Goal: Task Accomplishment & Management: Complete application form

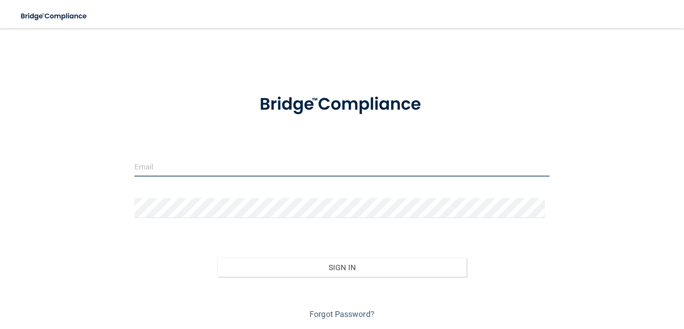
click at [155, 168] on input "email" at bounding box center [342, 166] width 415 height 20
type input "[PERSON_NAME][EMAIL_ADDRESS][DOMAIN_NAME]"
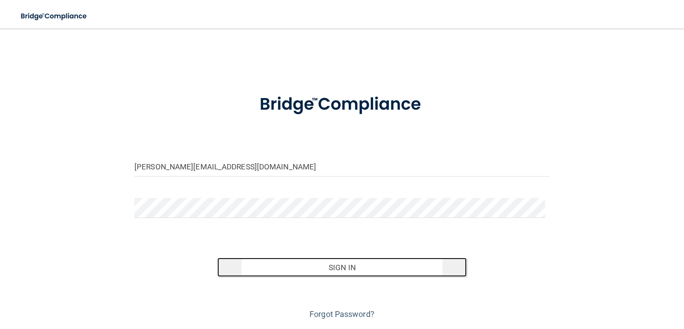
click at [363, 271] on button "Sign In" at bounding box center [341, 267] width 249 height 20
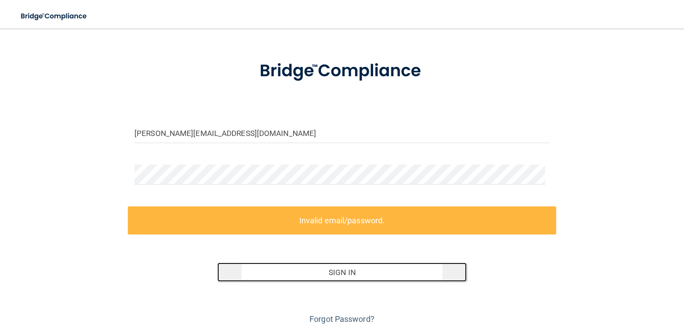
scroll to position [66, 0]
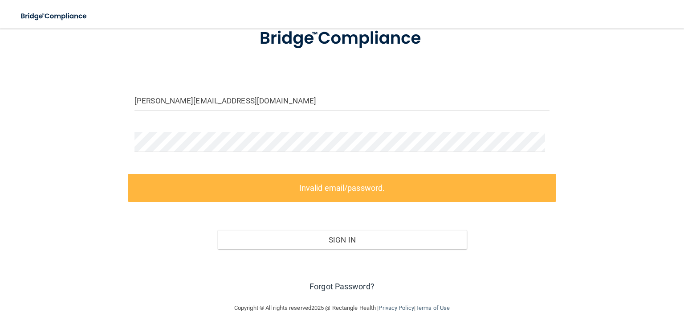
click at [358, 285] on link "Forgot Password?" at bounding box center [342, 286] width 65 height 9
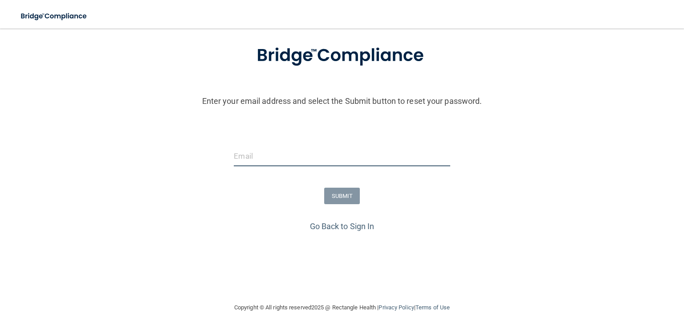
click at [267, 155] on input "email" at bounding box center [342, 156] width 216 height 20
type input "[PERSON_NAME][EMAIL_ADDRESS][DOMAIN_NAME]"
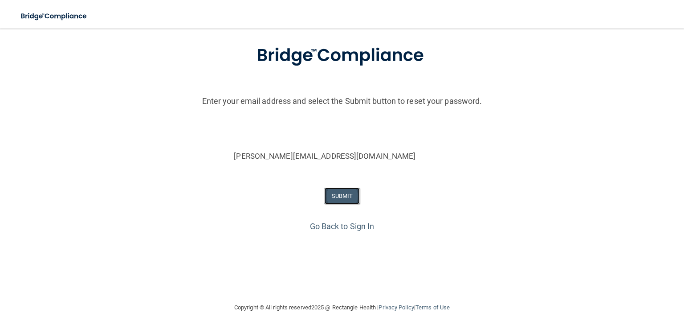
click at [341, 192] on button "SUBMIT" at bounding box center [342, 196] width 36 height 16
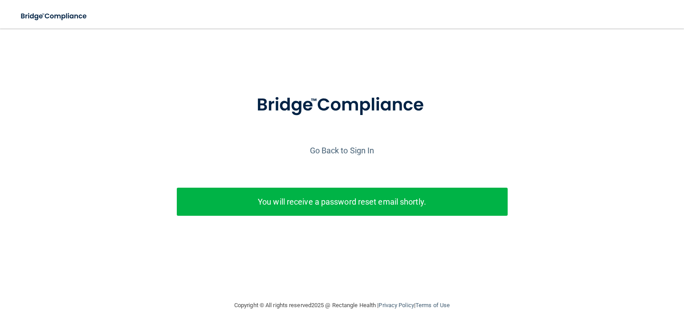
scroll to position [0, 0]
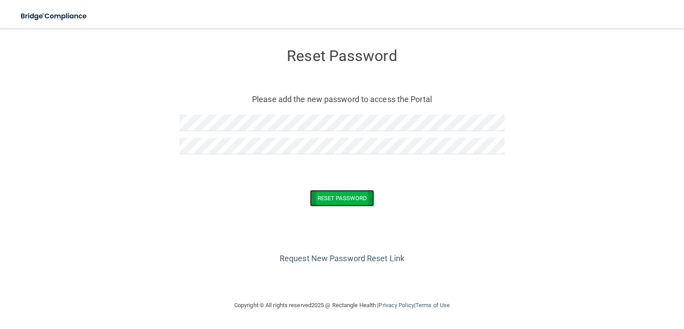
click at [340, 199] on button "Reset Password" at bounding box center [342, 198] width 64 height 16
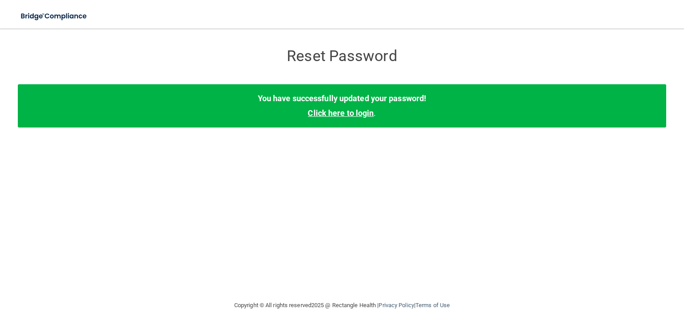
click at [346, 111] on link "Click here to login" at bounding box center [341, 112] width 66 height 9
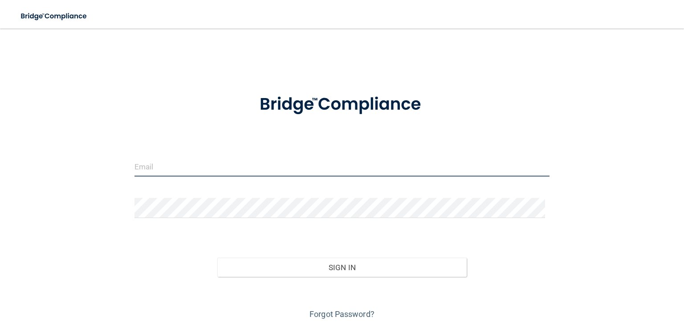
click at [162, 165] on input "email" at bounding box center [342, 166] width 415 height 20
type input "[PERSON_NAME][EMAIL_ADDRESS][DOMAIN_NAME]"
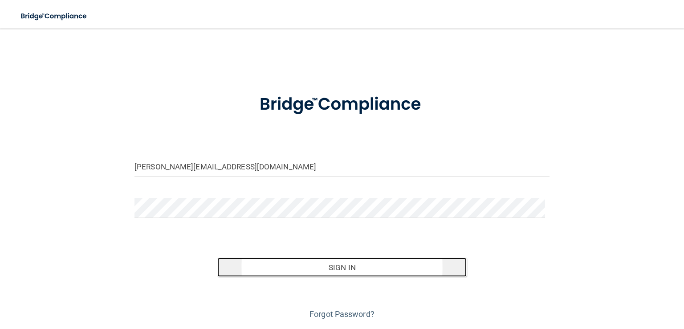
click at [356, 265] on button "Sign In" at bounding box center [341, 267] width 249 height 20
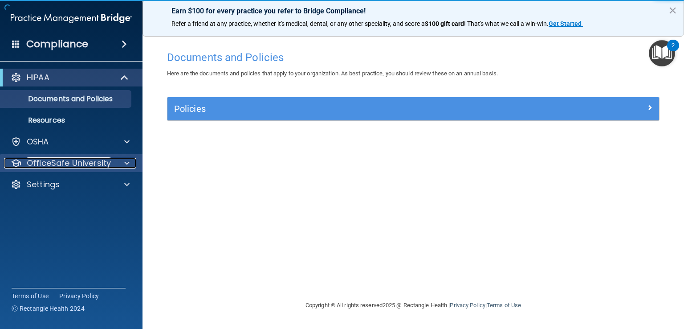
click at [94, 165] on p "OfficeSafe University" at bounding box center [69, 163] width 84 height 11
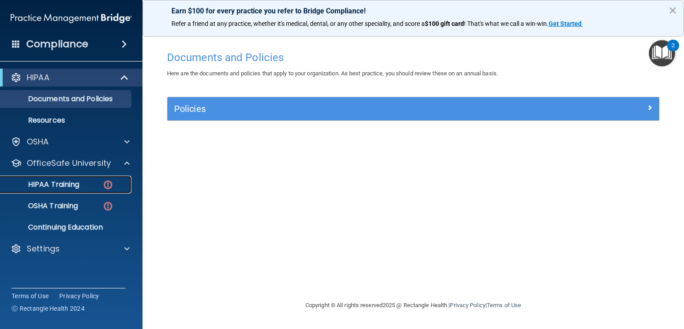
click at [70, 184] on p "HIPAA Training" at bounding box center [42, 184] width 73 height 9
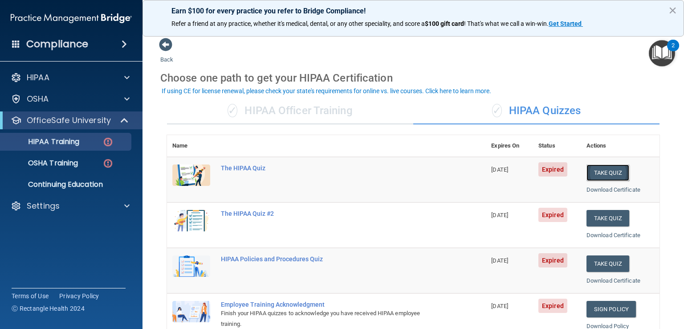
click at [602, 175] on button "Take Quiz" at bounding box center [608, 172] width 43 height 16
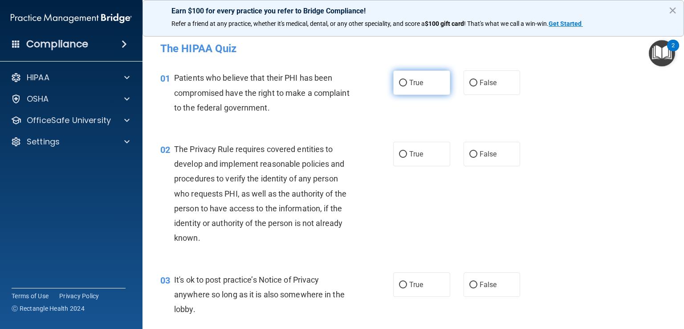
click at [422, 84] on label "True" at bounding box center [421, 82] width 57 height 24
click at [407, 84] on input "True" at bounding box center [403, 83] width 8 height 7
radio input "true"
click at [419, 151] on span "True" at bounding box center [416, 154] width 14 height 8
click at [407, 151] on input "True" at bounding box center [403, 154] width 8 height 7
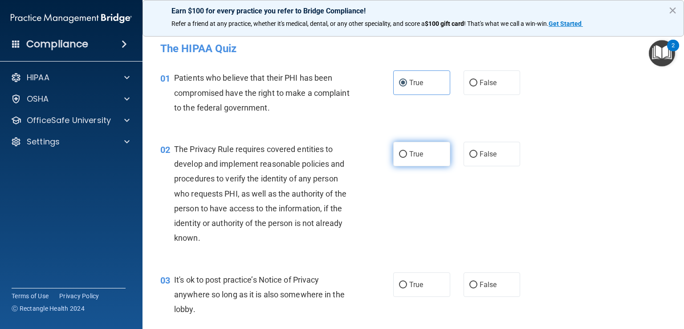
radio input "true"
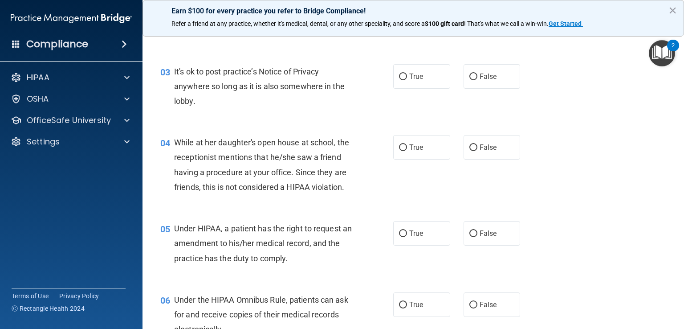
scroll to position [211, 0]
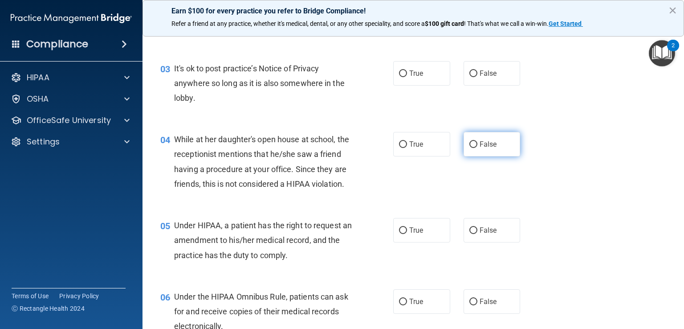
click at [480, 148] on span "False" at bounding box center [488, 144] width 17 height 8
click at [477, 148] on input "False" at bounding box center [473, 144] width 8 height 7
radio input "true"
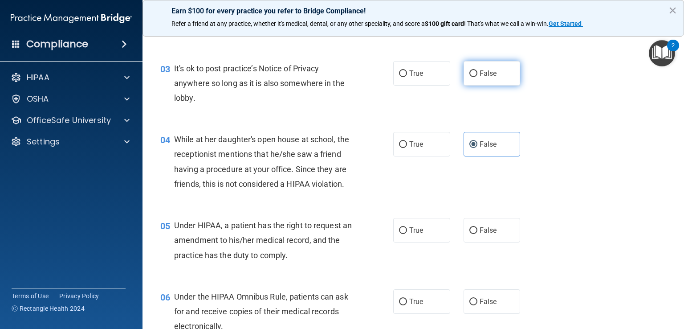
click at [480, 73] on span "False" at bounding box center [488, 73] width 17 height 8
click at [477, 73] on input "False" at bounding box center [473, 73] width 8 height 7
radio input "true"
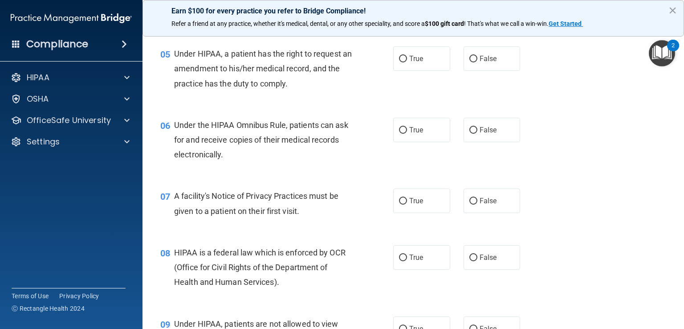
scroll to position [395, 0]
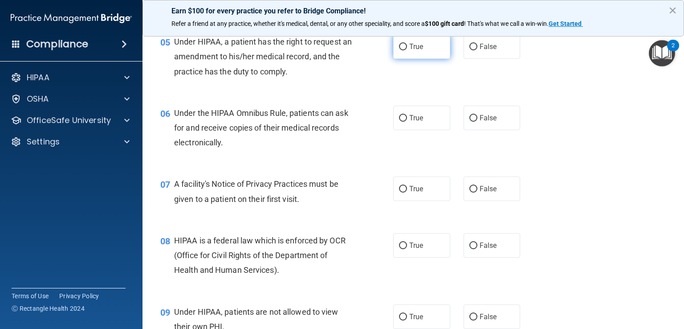
click at [412, 51] on span "True" at bounding box center [416, 46] width 14 height 8
click at [407, 50] on input "True" at bounding box center [403, 47] width 8 height 7
radio input "true"
click at [426, 130] on label "True" at bounding box center [421, 118] width 57 height 24
click at [407, 122] on input "True" at bounding box center [403, 118] width 8 height 7
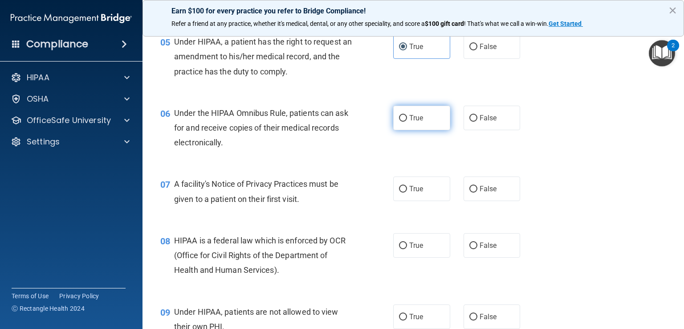
radio input "true"
click at [429, 201] on label "True" at bounding box center [421, 188] width 57 height 24
click at [407, 192] on input "True" at bounding box center [403, 189] width 8 height 7
radio input "true"
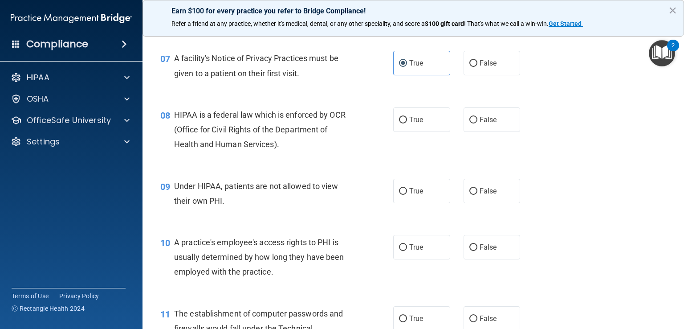
scroll to position [537, 0]
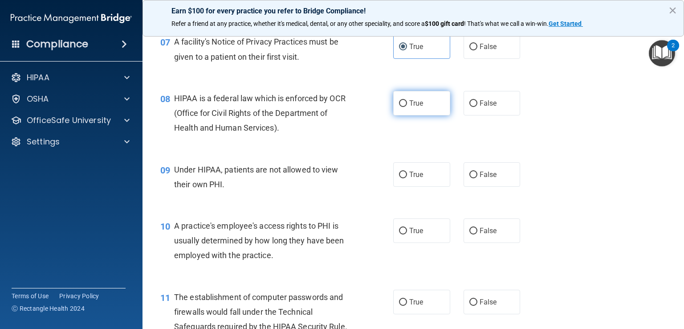
click at [417, 107] on span "True" at bounding box center [416, 103] width 14 height 8
click at [407, 107] on input "True" at bounding box center [403, 103] width 8 height 7
radio input "true"
click at [482, 179] on span "False" at bounding box center [488, 174] width 17 height 8
click at [477, 178] on input "False" at bounding box center [473, 174] width 8 height 7
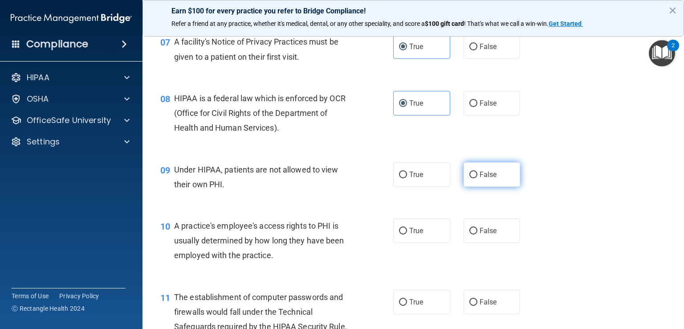
radio input "true"
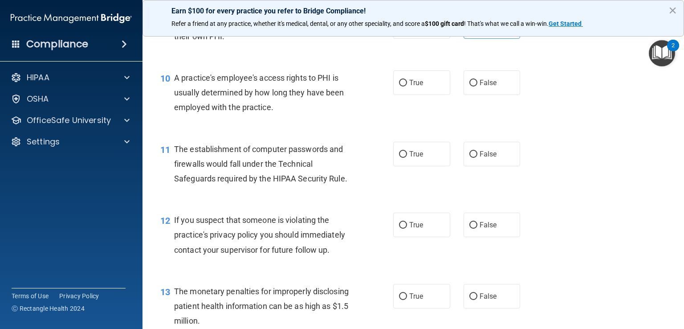
scroll to position [686, 0]
click at [491, 94] on label "False" at bounding box center [492, 81] width 57 height 24
click at [477, 85] on input "False" at bounding box center [473, 81] width 8 height 7
radio input "true"
click at [425, 161] on label "True" at bounding box center [421, 152] width 57 height 24
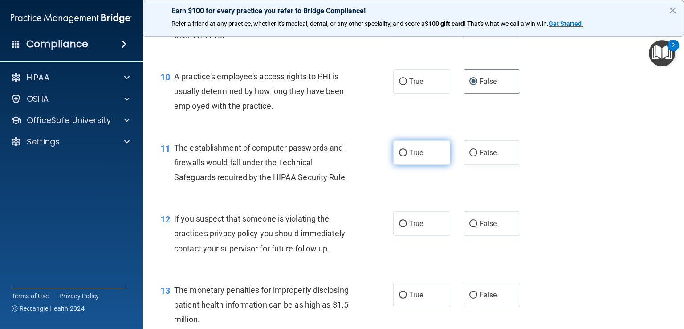
click at [407, 156] on input "True" at bounding box center [403, 153] width 8 height 7
radio input "true"
click at [431, 235] on label "True" at bounding box center [421, 223] width 57 height 24
click at [407, 227] on input "True" at bounding box center [403, 223] width 8 height 7
radio input "true"
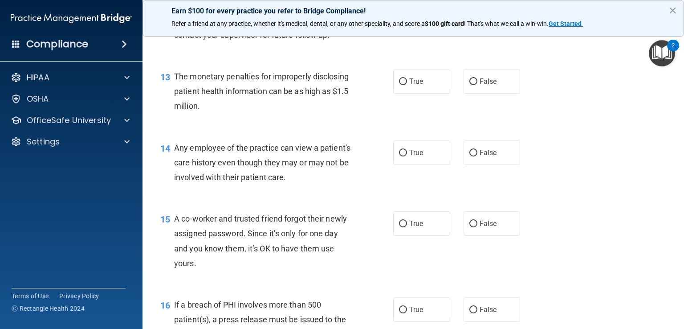
scroll to position [901, 0]
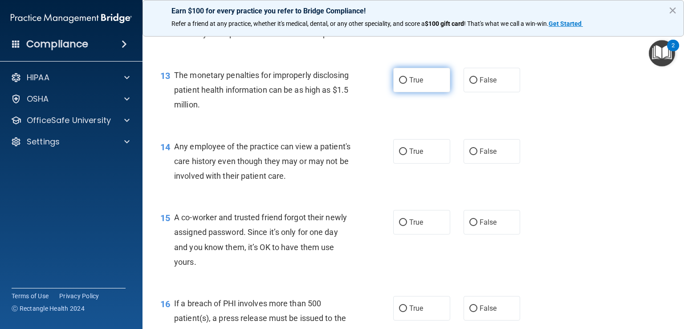
click at [429, 92] on label "True" at bounding box center [421, 80] width 57 height 24
click at [407, 84] on input "True" at bounding box center [403, 80] width 8 height 7
radio input "true"
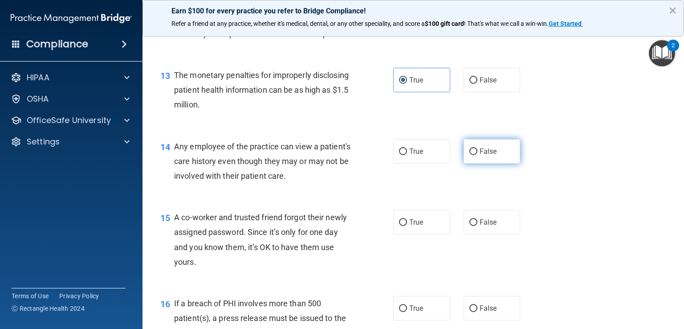
click at [480, 155] on span "False" at bounding box center [488, 151] width 17 height 8
click at [477, 155] on input "False" at bounding box center [473, 151] width 8 height 7
radio input "true"
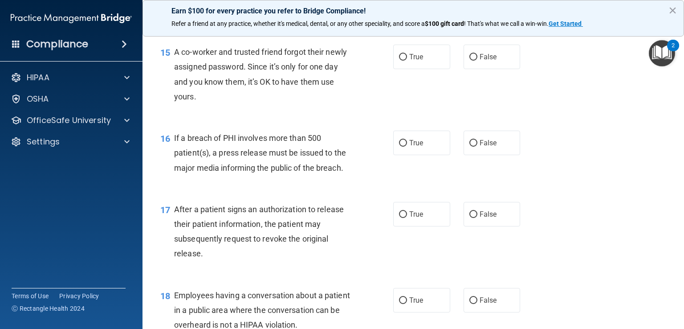
scroll to position [1067, 0]
click at [496, 68] on label "False" at bounding box center [492, 56] width 57 height 24
click at [477, 60] on input "False" at bounding box center [473, 56] width 8 height 7
radio input "true"
click at [423, 154] on label "True" at bounding box center [421, 142] width 57 height 24
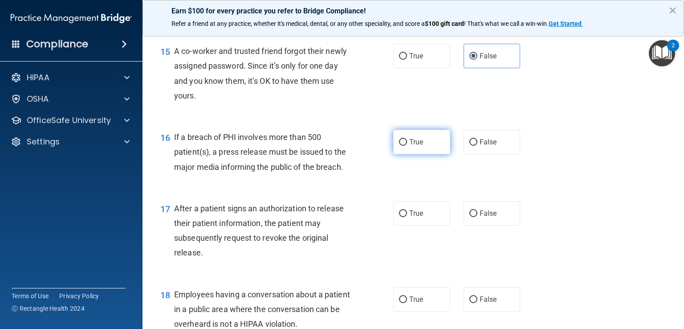
click at [407, 146] on input "True" at bounding box center [403, 142] width 8 height 7
radio input "true"
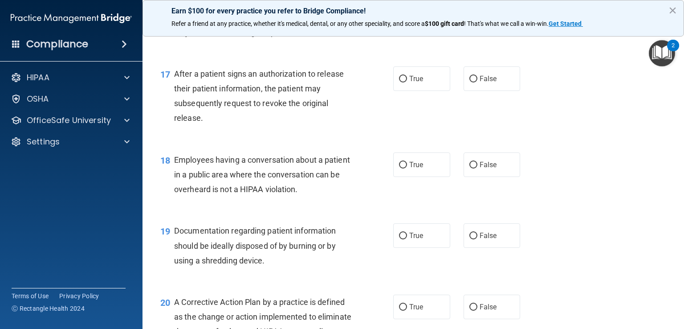
scroll to position [1202, 0]
click at [423, 90] on label "True" at bounding box center [421, 77] width 57 height 24
click at [407, 82] on input "True" at bounding box center [403, 78] width 8 height 7
radio input "true"
click at [480, 168] on span "False" at bounding box center [488, 163] width 17 height 8
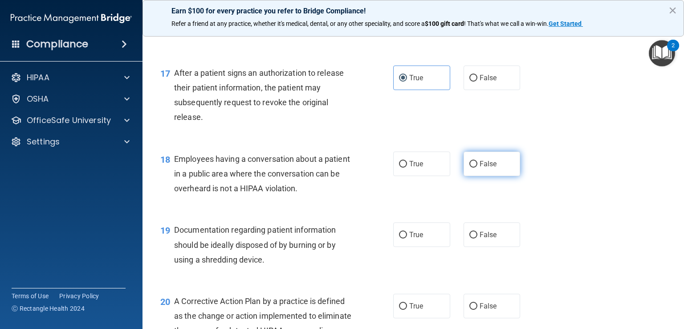
click at [476, 167] on input "False" at bounding box center [473, 164] width 8 height 7
radio input "true"
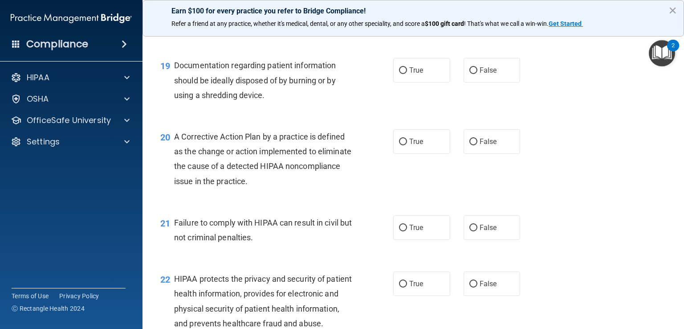
scroll to position [1368, 0]
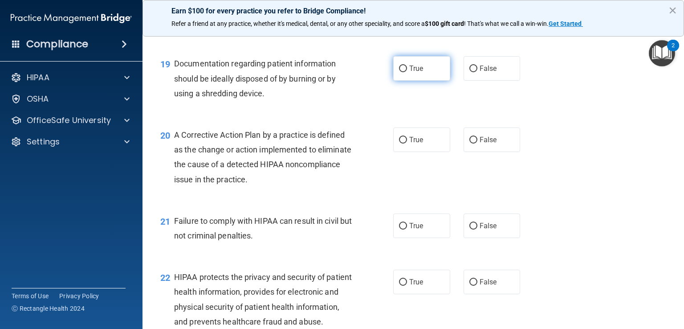
click at [414, 81] on label "True" at bounding box center [421, 68] width 57 height 24
click at [407, 72] on input "True" at bounding box center [403, 68] width 8 height 7
radio input "true"
click at [425, 150] on label "True" at bounding box center [421, 139] width 57 height 24
click at [407, 143] on input "True" at bounding box center [403, 140] width 8 height 7
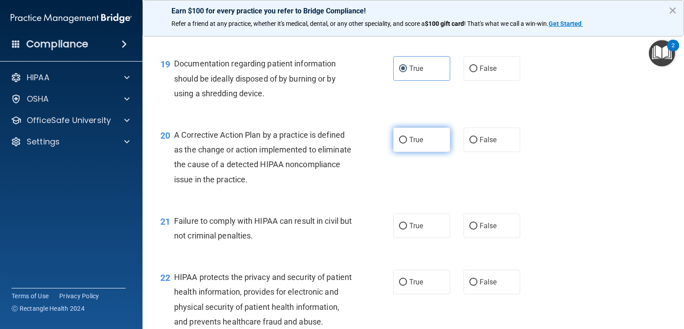
radio input "true"
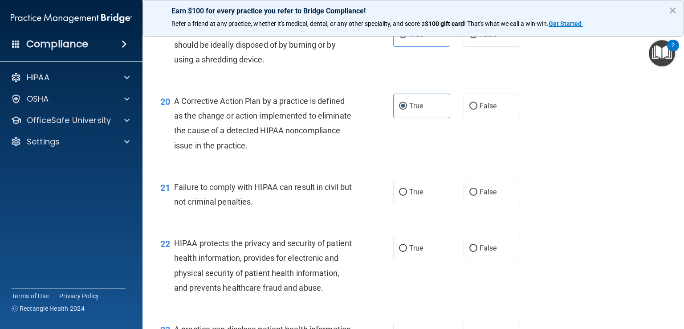
scroll to position [1410, 0]
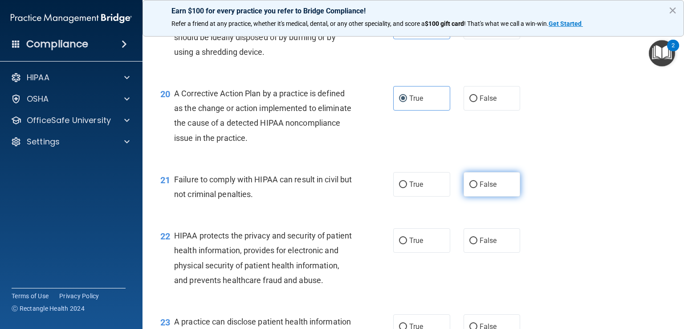
click at [489, 188] on span "False" at bounding box center [488, 184] width 17 height 8
click at [477, 188] on input "False" at bounding box center [473, 184] width 8 height 7
radio input "true"
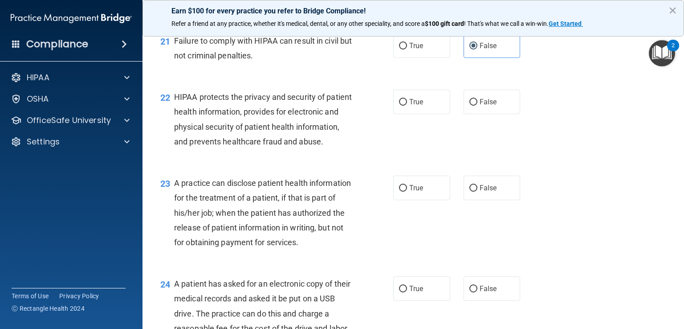
scroll to position [1555, 0]
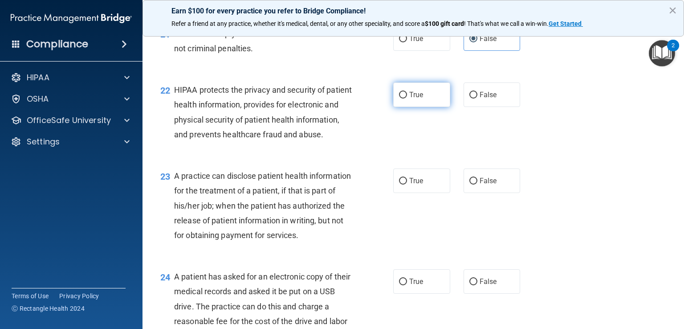
click at [429, 107] on label "True" at bounding box center [421, 94] width 57 height 24
click at [407, 98] on input "True" at bounding box center [403, 95] width 8 height 7
radio input "true"
click at [500, 193] on label "False" at bounding box center [492, 180] width 57 height 24
click at [477, 184] on input "False" at bounding box center [473, 181] width 8 height 7
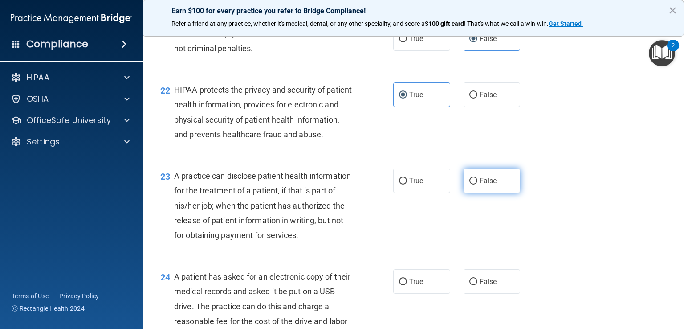
radio input "true"
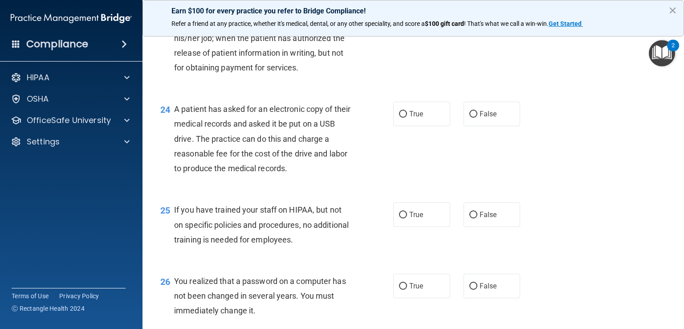
scroll to position [1728, 0]
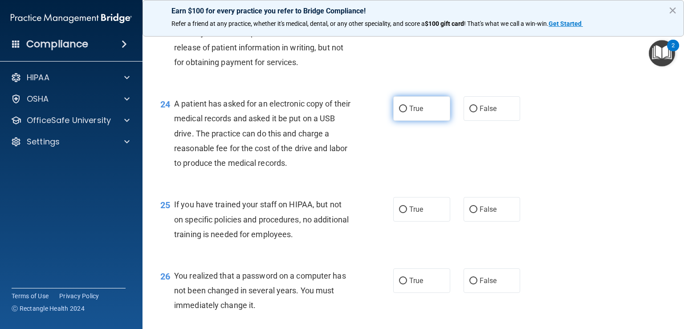
click at [423, 121] on label "True" at bounding box center [421, 108] width 57 height 24
click at [407, 112] on input "True" at bounding box center [403, 109] width 8 height 7
radio input "true"
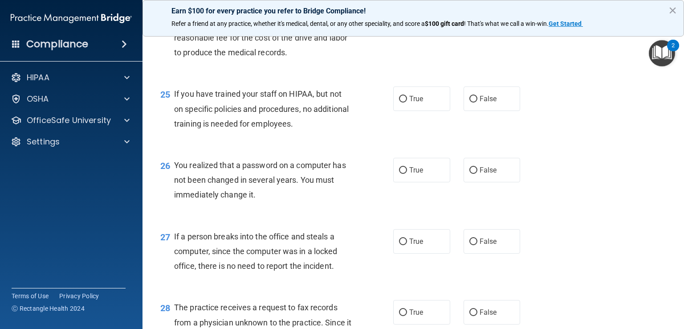
scroll to position [1857, 0]
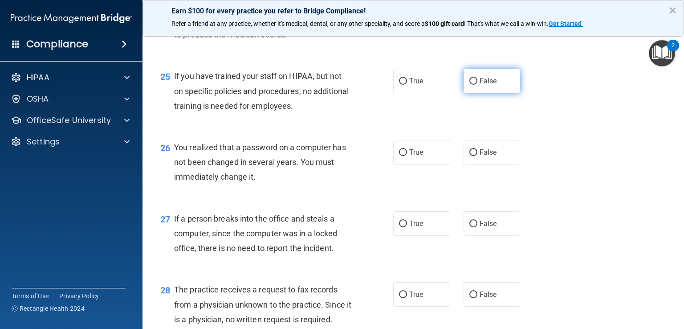
click at [479, 93] on label "False" at bounding box center [492, 81] width 57 height 24
click at [477, 85] on input "False" at bounding box center [473, 81] width 8 height 7
radio input "true"
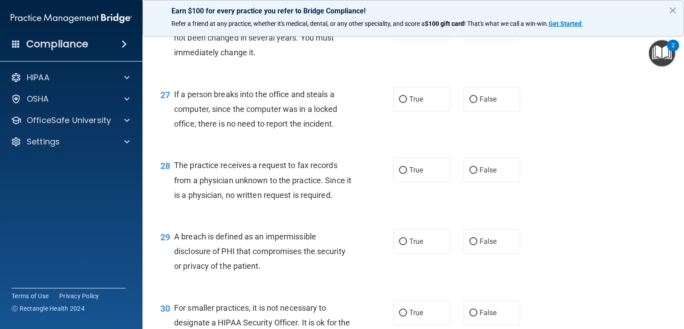
scroll to position [1981, 0]
click at [427, 40] on label "True" at bounding box center [421, 27] width 57 height 24
click at [407, 31] on input "True" at bounding box center [403, 27] width 8 height 7
radio input "true"
click at [488, 103] on span "False" at bounding box center [488, 98] width 17 height 8
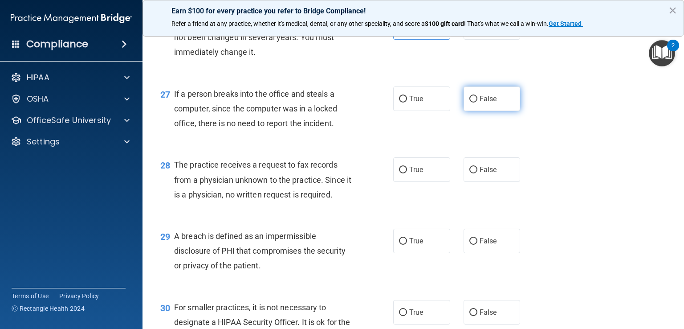
click at [477, 102] on input "False" at bounding box center [473, 99] width 8 height 7
radio input "true"
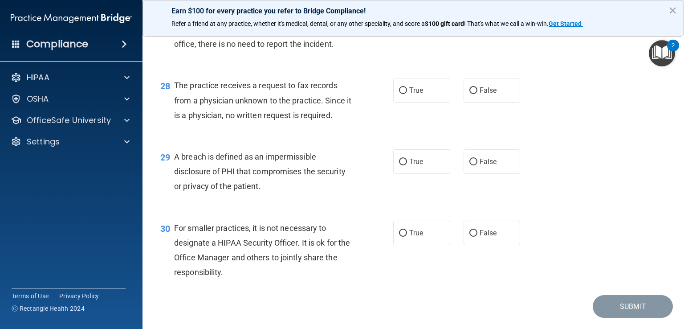
scroll to position [2061, 0]
click at [490, 94] on span "False" at bounding box center [488, 89] width 17 height 8
click at [477, 93] on input "False" at bounding box center [473, 89] width 8 height 7
radio input "true"
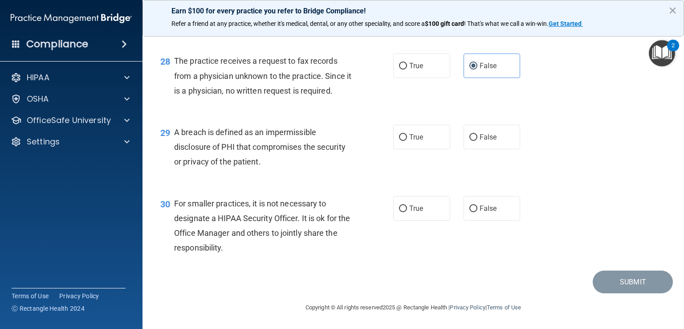
scroll to position [2130, 0]
click at [425, 139] on label "True" at bounding box center [421, 137] width 57 height 24
click at [407, 139] on input "True" at bounding box center [403, 137] width 8 height 7
radio input "true"
click at [484, 207] on span "False" at bounding box center [488, 208] width 17 height 8
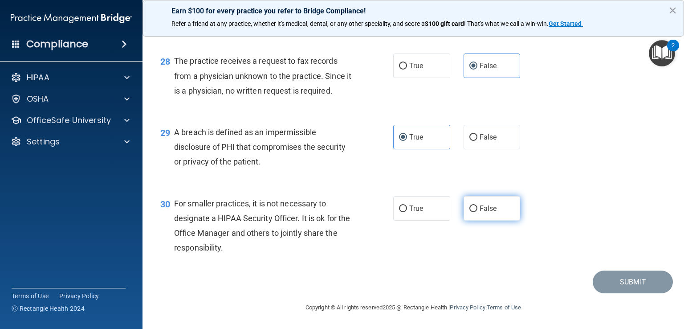
click at [477, 207] on input "False" at bounding box center [473, 208] width 8 height 7
radio input "true"
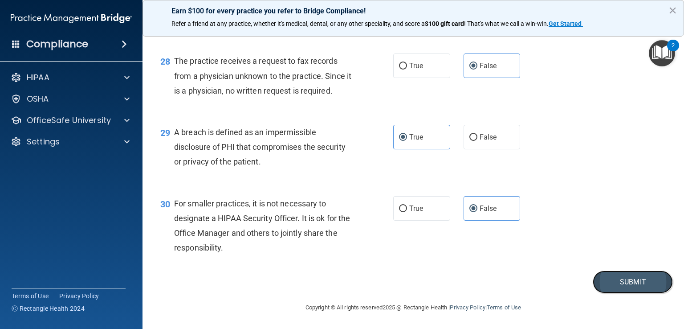
click at [623, 282] on button "Submit" at bounding box center [633, 281] width 80 height 23
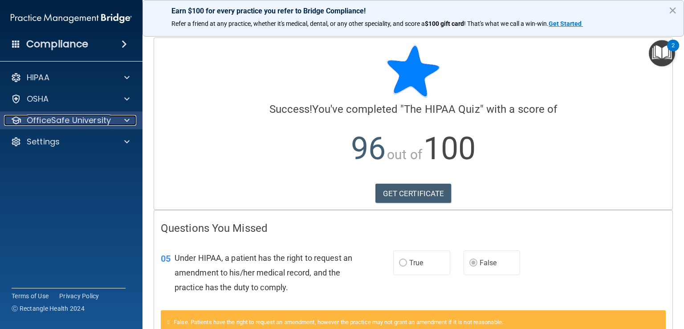
click at [123, 124] on div at bounding box center [125, 120] width 22 height 11
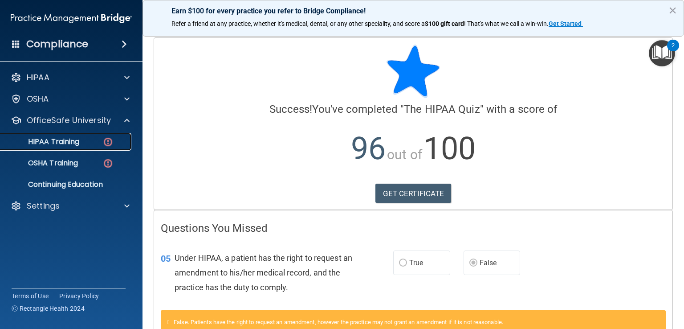
click at [74, 144] on p "HIPAA Training" at bounding box center [42, 141] width 73 height 9
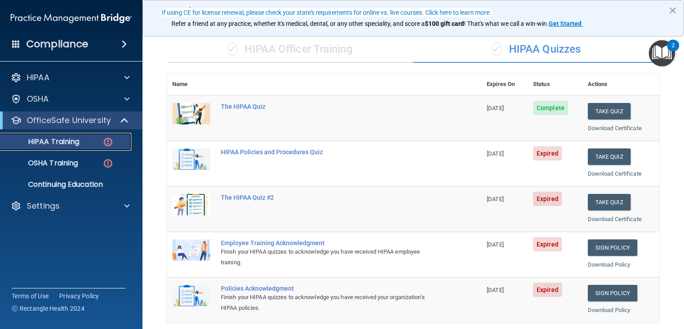
scroll to position [83, 0]
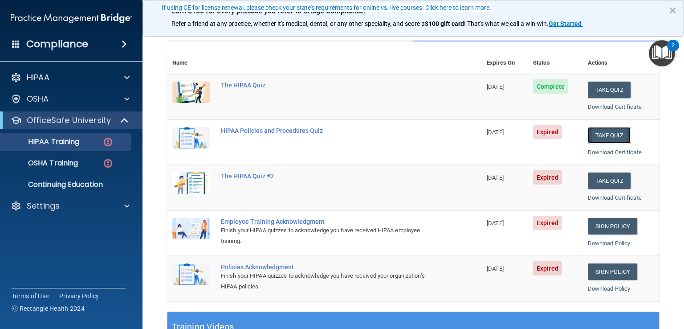
click at [607, 133] on button "Take Quiz" at bounding box center [609, 135] width 43 height 16
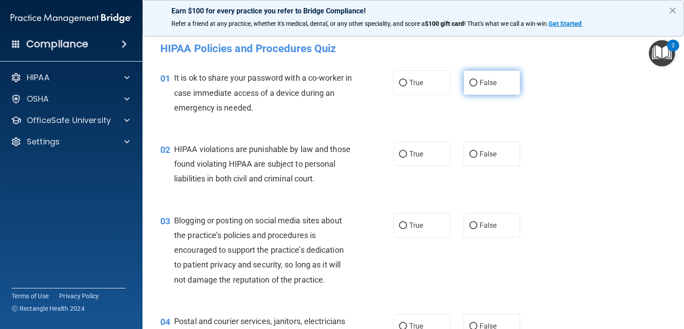
click at [469, 85] on input "False" at bounding box center [473, 83] width 8 height 7
radio input "true"
click at [409, 155] on span "True" at bounding box center [416, 154] width 14 height 8
click at [407, 155] on input "True" at bounding box center [403, 154] width 8 height 7
radio input "true"
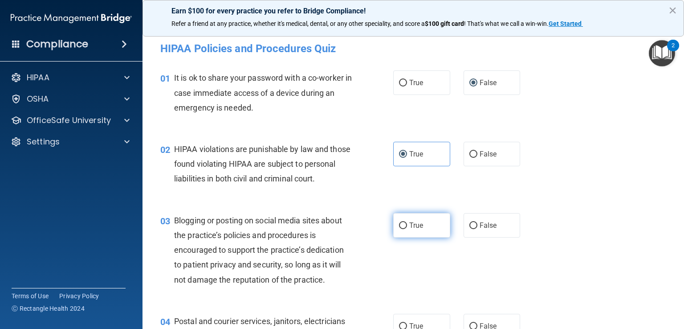
click at [413, 229] on span "True" at bounding box center [416, 225] width 14 height 8
click at [407, 229] on input "True" at bounding box center [403, 225] width 8 height 7
radio input "true"
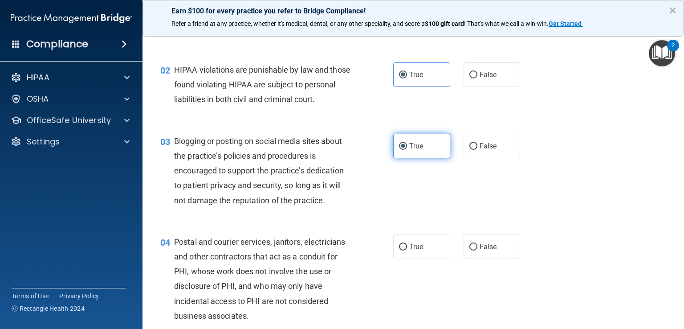
scroll to position [83, 0]
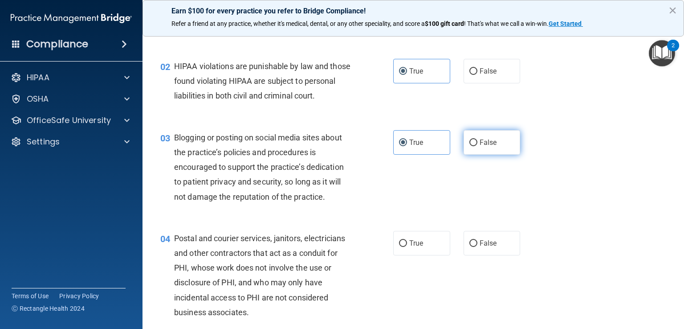
click at [495, 147] on label "False" at bounding box center [492, 142] width 57 height 24
click at [477, 146] on input "False" at bounding box center [473, 142] width 8 height 7
radio input "true"
radio input "false"
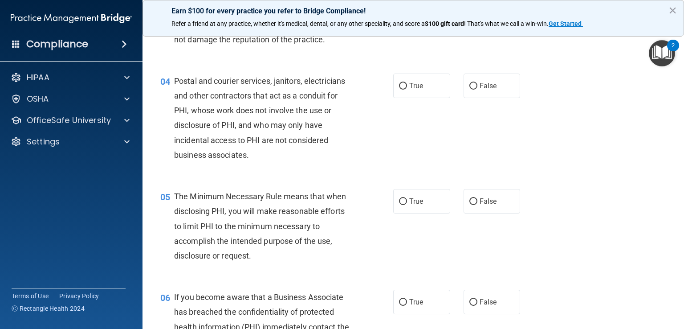
scroll to position [246, 0]
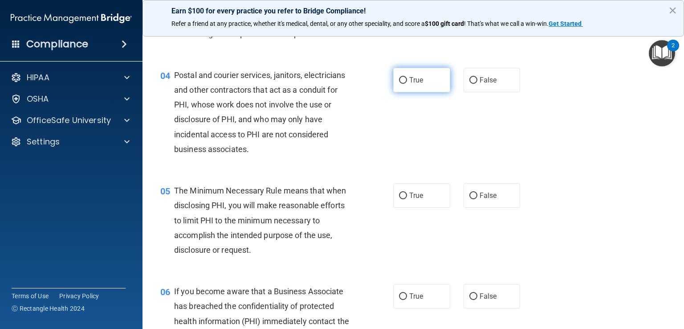
click at [412, 84] on span "True" at bounding box center [416, 80] width 14 height 8
click at [407, 84] on input "True" at bounding box center [403, 80] width 8 height 7
radio input "true"
click at [427, 208] on label "True" at bounding box center [421, 195] width 57 height 24
click at [407, 199] on input "True" at bounding box center [403, 195] width 8 height 7
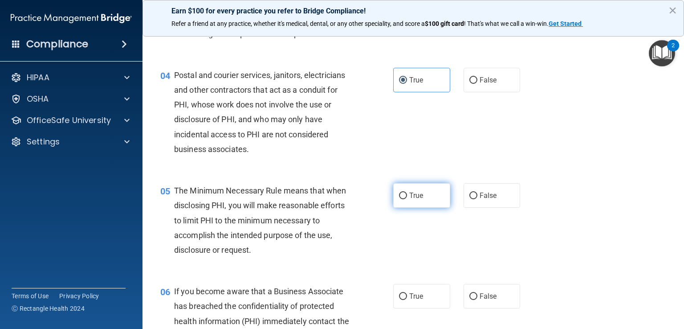
radio input "true"
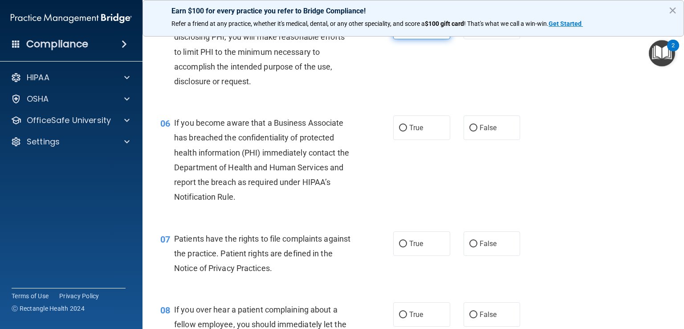
scroll to position [422, 0]
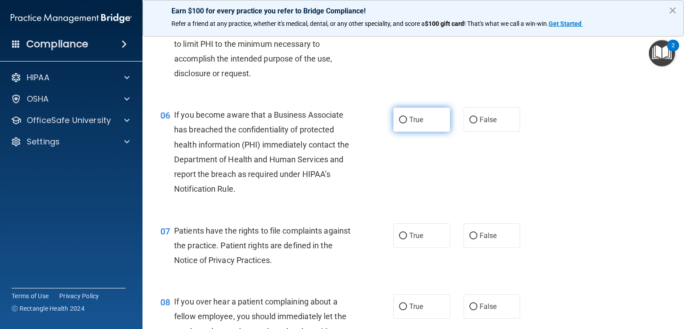
click at [411, 129] on label "True" at bounding box center [421, 119] width 57 height 24
click at [407, 123] on input "True" at bounding box center [403, 120] width 8 height 7
radio input "true"
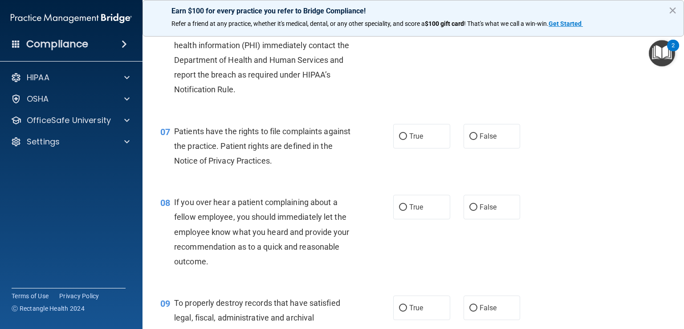
scroll to position [523, 0]
click at [490, 139] on span "False" at bounding box center [488, 135] width 17 height 8
click at [477, 139] on input "False" at bounding box center [473, 135] width 8 height 7
radio input "true"
click at [480, 210] on span "False" at bounding box center [488, 205] width 17 height 8
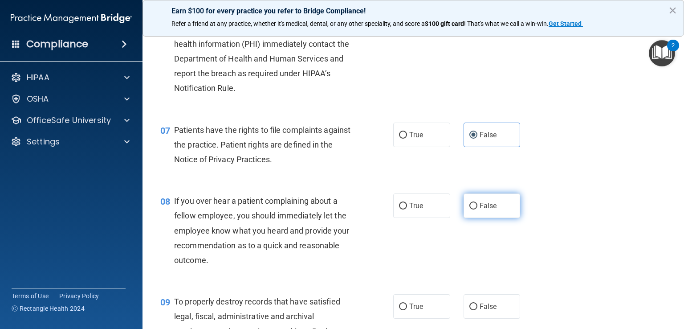
click at [477, 209] on input "False" at bounding box center [473, 206] width 8 height 7
radio input "true"
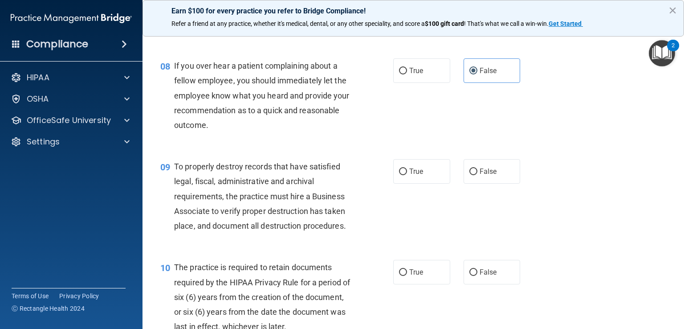
scroll to position [661, 0]
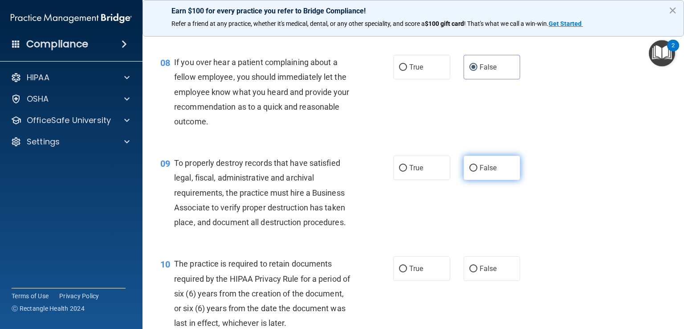
click at [473, 180] on label "False" at bounding box center [492, 167] width 57 height 24
click at [473, 171] on input "False" at bounding box center [473, 168] width 8 height 7
radio input "true"
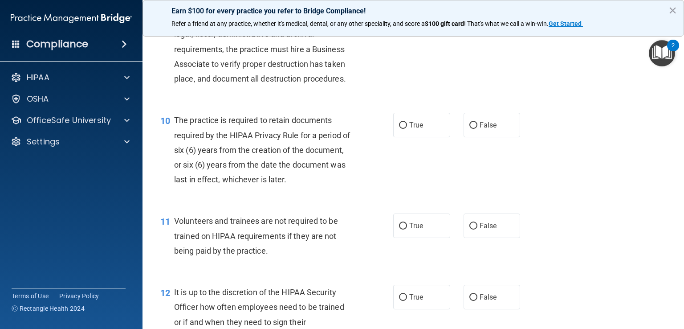
scroll to position [814, 0]
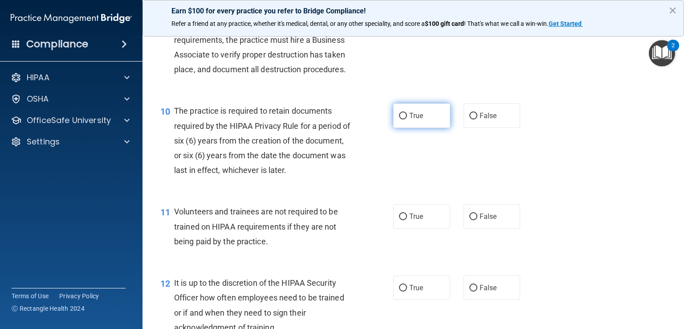
click at [429, 128] on label "True" at bounding box center [421, 115] width 57 height 24
click at [407, 119] on input "True" at bounding box center [403, 116] width 8 height 7
radio input "true"
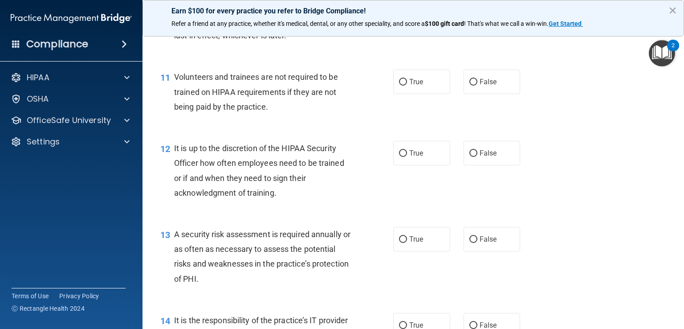
scroll to position [949, 0]
click at [484, 86] on span "False" at bounding box center [488, 81] width 17 height 8
click at [477, 85] on input "False" at bounding box center [473, 81] width 8 height 7
radio input "true"
click at [494, 163] on label "False" at bounding box center [492, 152] width 57 height 24
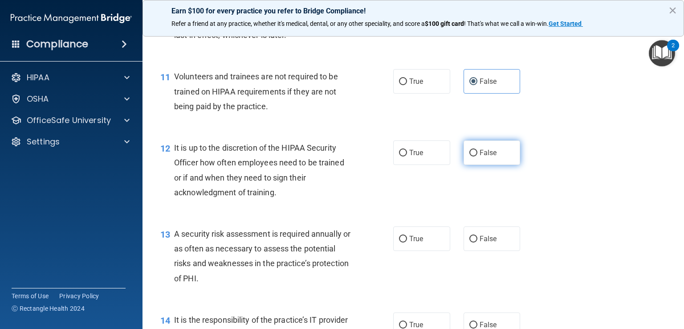
click at [477, 156] on input "False" at bounding box center [473, 153] width 8 height 7
radio input "true"
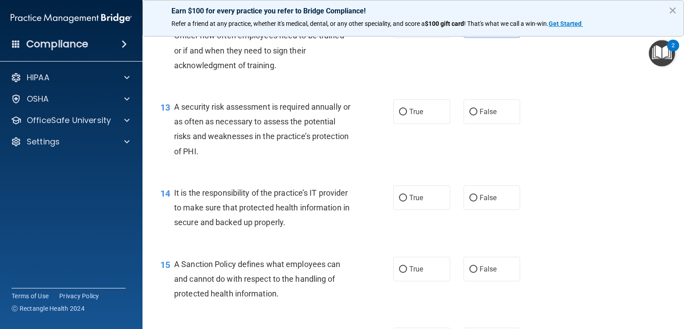
scroll to position [1077, 0]
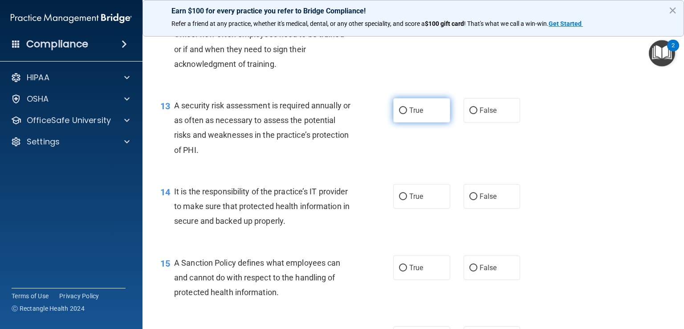
click at [424, 122] on label "True" at bounding box center [421, 110] width 57 height 24
click at [407, 114] on input "True" at bounding box center [403, 110] width 8 height 7
radio input "true"
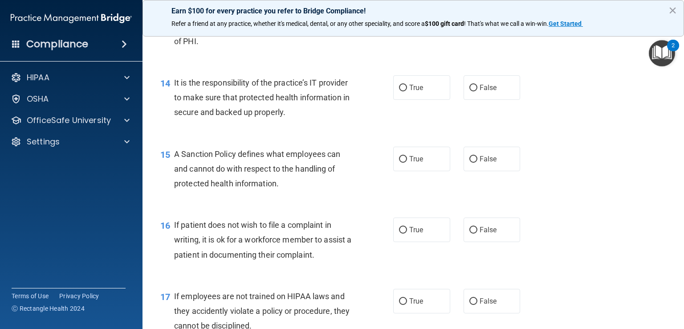
scroll to position [1188, 0]
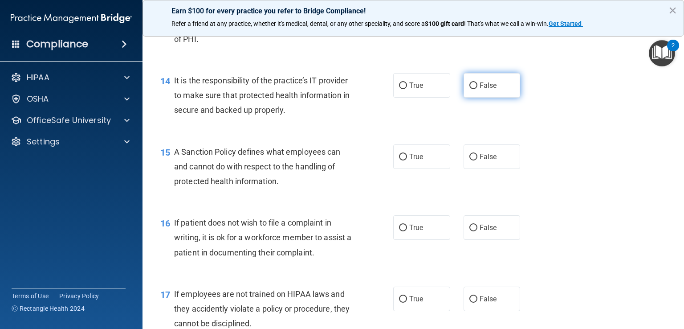
click at [485, 90] on span "False" at bounding box center [488, 85] width 17 height 8
click at [477, 89] on input "False" at bounding box center [473, 85] width 8 height 7
radio input "true"
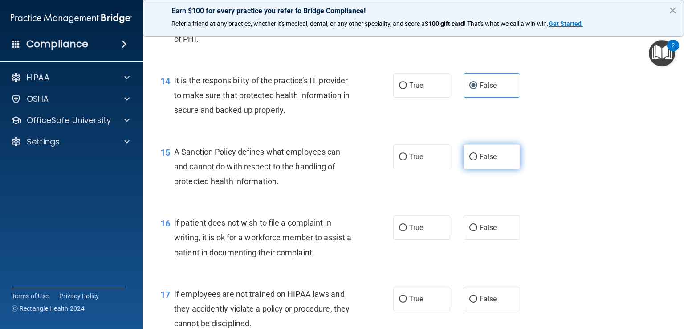
click at [492, 165] on label "False" at bounding box center [492, 156] width 57 height 24
click at [477, 160] on input "False" at bounding box center [473, 157] width 8 height 7
radio input "true"
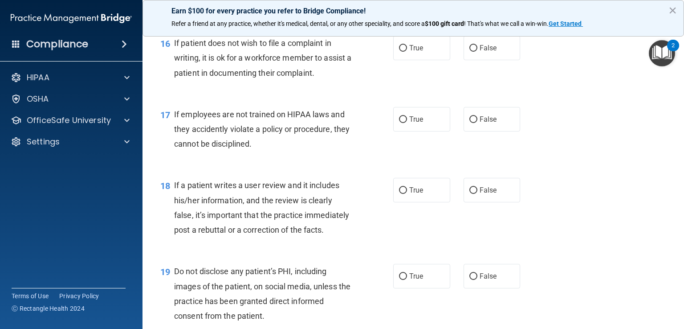
scroll to position [1368, 0]
click at [431, 60] on label "True" at bounding box center [421, 47] width 57 height 24
click at [407, 51] on input "True" at bounding box center [403, 48] width 8 height 7
radio input "true"
click at [491, 127] on label "False" at bounding box center [492, 118] width 57 height 24
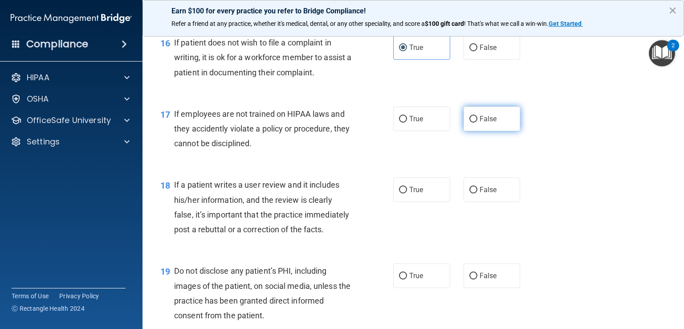
click at [477, 122] on input "False" at bounding box center [473, 119] width 8 height 7
radio input "true"
click at [493, 200] on label "False" at bounding box center [492, 189] width 57 height 24
click at [477, 193] on input "False" at bounding box center [473, 190] width 8 height 7
radio input "true"
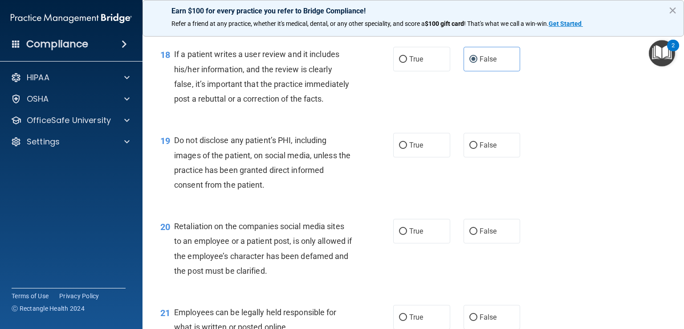
scroll to position [1500, 0]
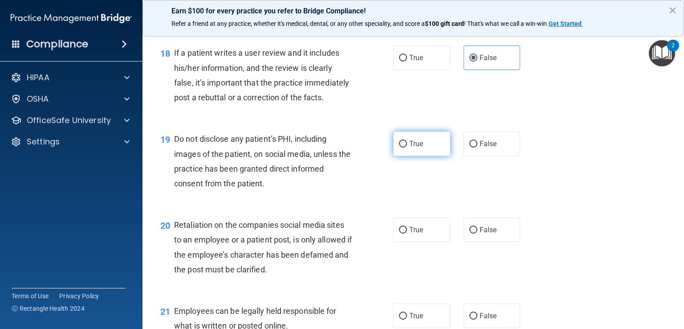
click at [431, 156] on label "True" at bounding box center [421, 143] width 57 height 24
click at [407, 147] on input "True" at bounding box center [403, 144] width 8 height 7
radio input "true"
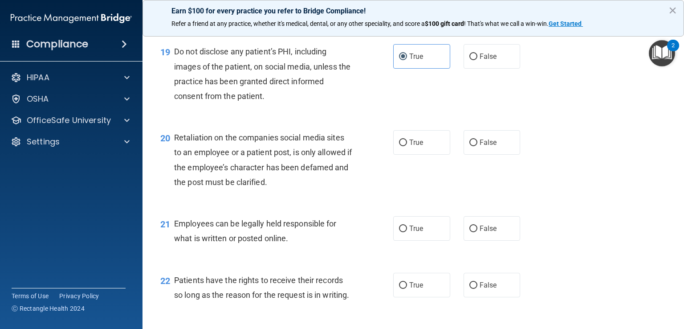
scroll to position [1590, 0]
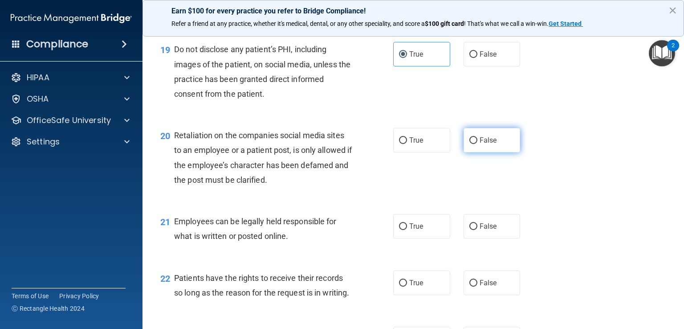
click at [485, 144] on span "False" at bounding box center [488, 140] width 17 height 8
click at [477, 144] on input "False" at bounding box center [473, 140] width 8 height 7
radio input "true"
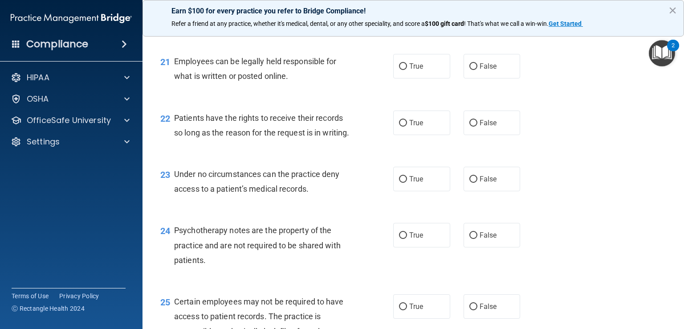
scroll to position [1753, 0]
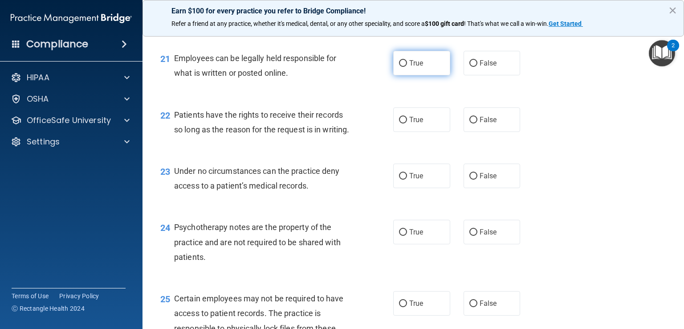
click at [426, 75] on label "True" at bounding box center [421, 63] width 57 height 24
click at [407, 67] on input "True" at bounding box center [403, 63] width 8 height 7
radio input "true"
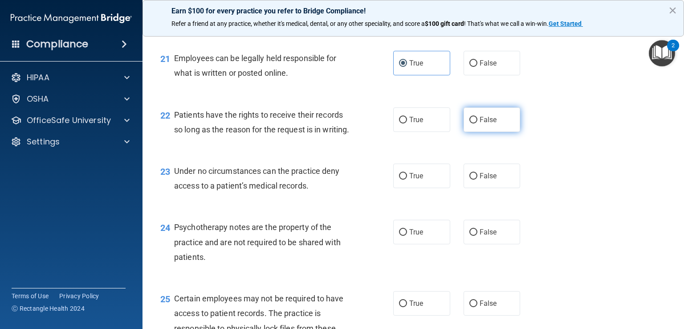
click at [494, 132] on label "False" at bounding box center [492, 119] width 57 height 24
click at [477, 123] on input "False" at bounding box center [473, 120] width 8 height 7
radio input "true"
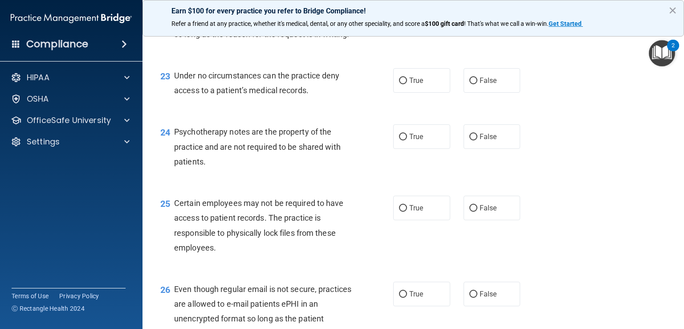
scroll to position [1850, 0]
click at [490, 83] on span "False" at bounding box center [488, 78] width 17 height 8
click at [477, 82] on input "False" at bounding box center [473, 79] width 8 height 7
radio input "true"
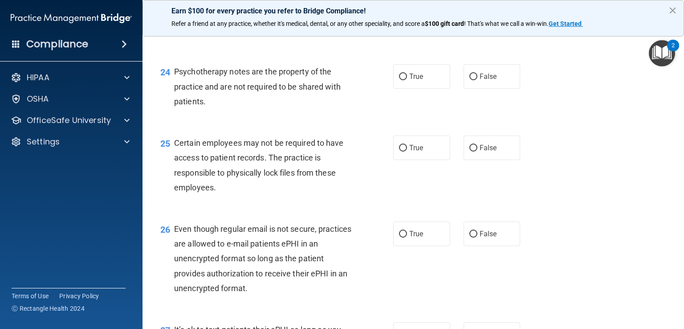
scroll to position [1909, 0]
click at [428, 88] on label "True" at bounding box center [421, 76] width 57 height 24
click at [407, 80] on input "True" at bounding box center [403, 76] width 8 height 7
radio input "true"
click at [426, 159] on label "True" at bounding box center [421, 147] width 57 height 24
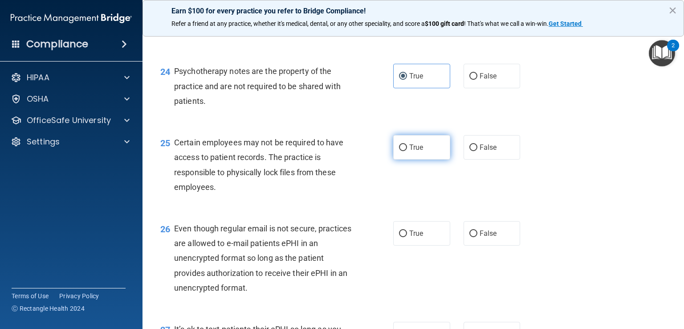
click at [407, 151] on input "True" at bounding box center [403, 147] width 8 height 7
radio input "true"
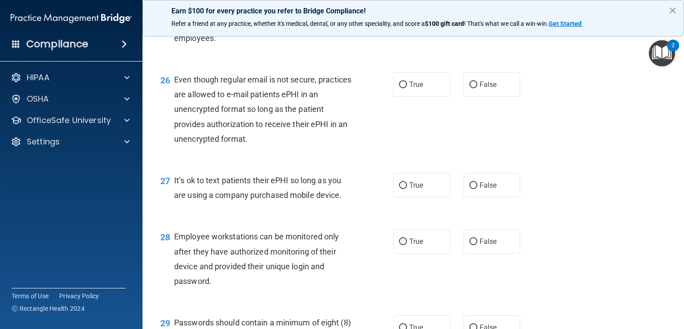
scroll to position [2058, 0]
click at [423, 96] on label "True" at bounding box center [421, 84] width 57 height 24
click at [407, 88] on input "True" at bounding box center [403, 84] width 8 height 7
radio input "true"
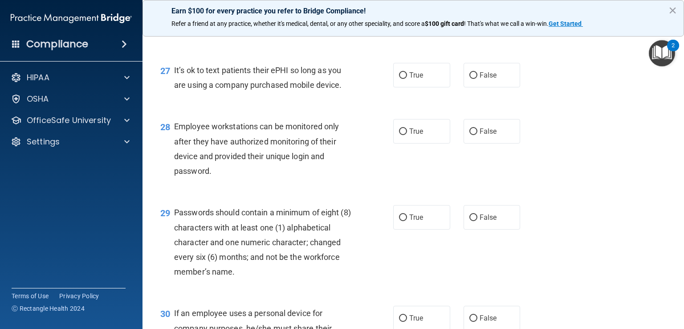
scroll to position [2168, 0]
click at [483, 78] on span "False" at bounding box center [488, 74] width 17 height 8
click at [477, 78] on input "False" at bounding box center [473, 74] width 8 height 7
radio input "true"
click at [494, 143] on label "False" at bounding box center [492, 130] width 57 height 24
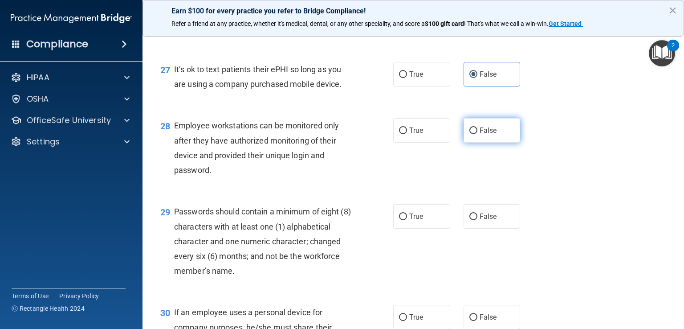
click at [477, 134] on input "False" at bounding box center [473, 130] width 8 height 7
radio input "true"
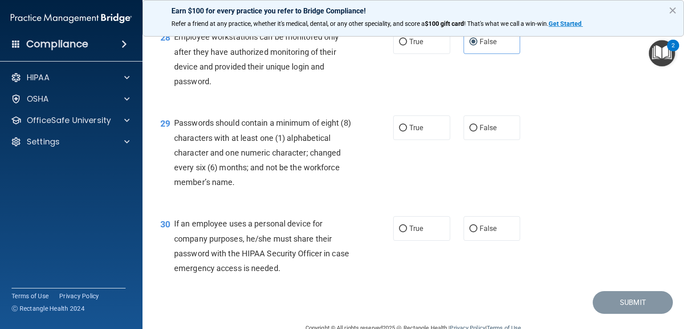
scroll to position [2269, 0]
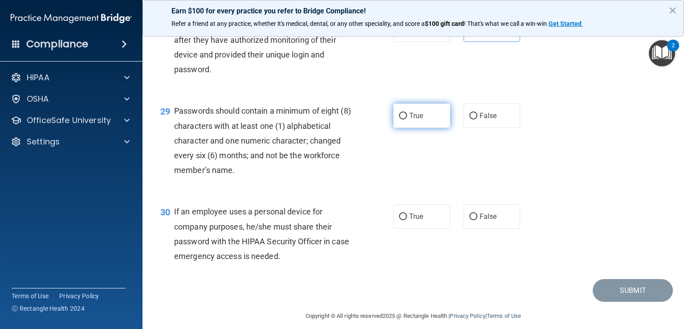
click at [421, 128] on label "True" at bounding box center [421, 115] width 57 height 24
click at [407, 119] on input "True" at bounding box center [403, 116] width 8 height 7
radio input "true"
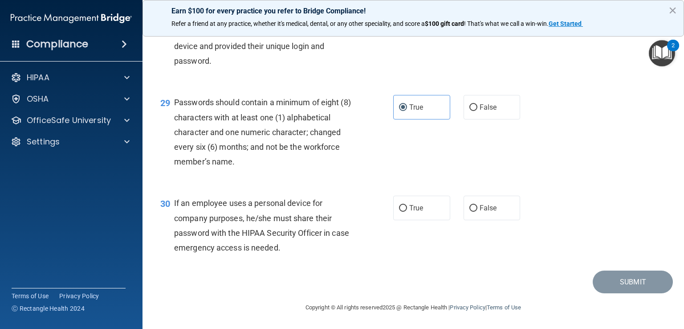
scroll to position [2314, 0]
click at [487, 204] on label "False" at bounding box center [492, 208] width 57 height 24
click at [477, 205] on input "False" at bounding box center [473, 208] width 8 height 7
radio input "true"
click at [627, 290] on button "Submit" at bounding box center [633, 281] width 80 height 23
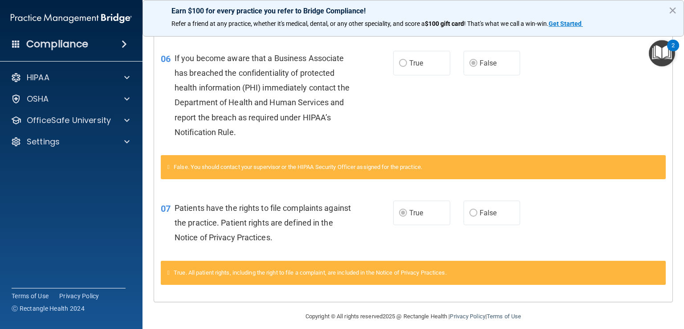
scroll to position [208, 0]
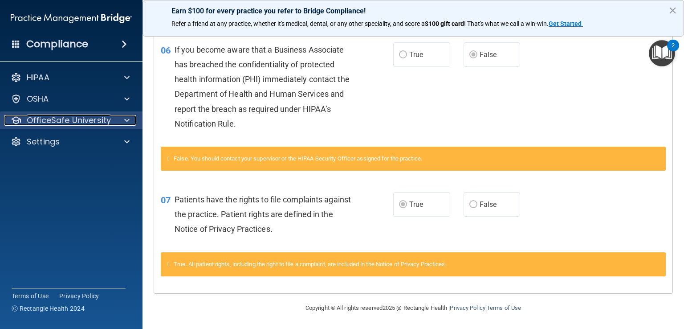
click at [122, 119] on div at bounding box center [125, 120] width 22 height 11
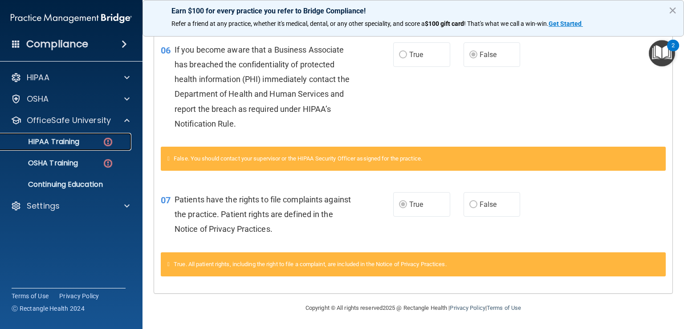
click at [71, 145] on p "HIPAA Training" at bounding box center [42, 141] width 73 height 9
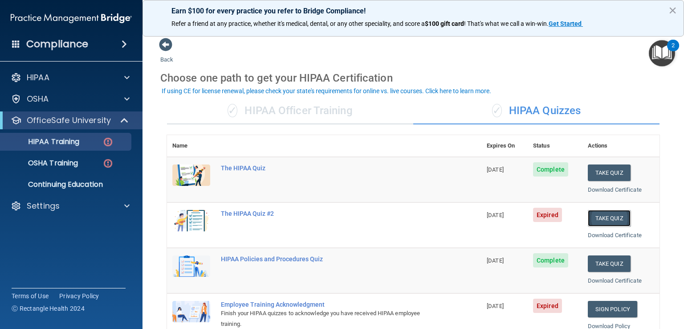
click at [612, 216] on button "Take Quiz" at bounding box center [609, 218] width 43 height 16
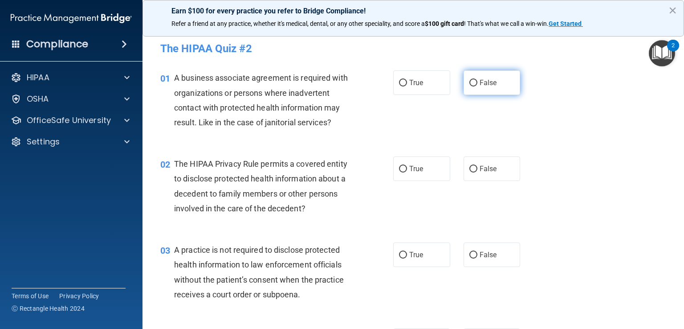
click at [480, 84] on span "False" at bounding box center [488, 82] width 17 height 8
click at [477, 84] on input "False" at bounding box center [473, 83] width 8 height 7
radio input "true"
click at [420, 166] on label "True" at bounding box center [421, 168] width 57 height 24
click at [407, 166] on input "True" at bounding box center [403, 169] width 8 height 7
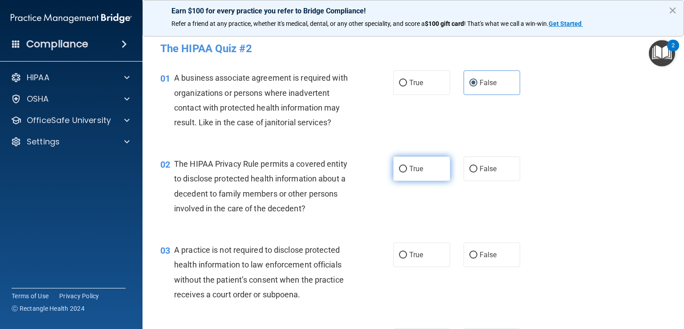
radio input "true"
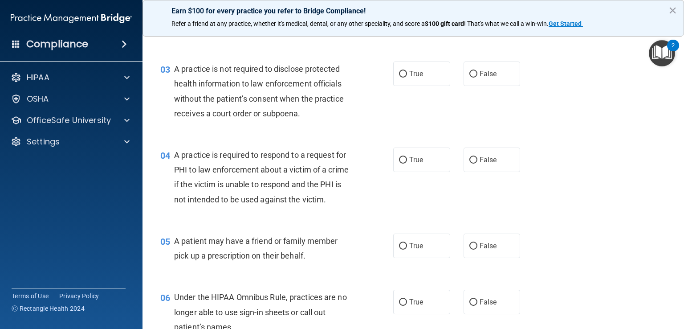
scroll to position [184, 0]
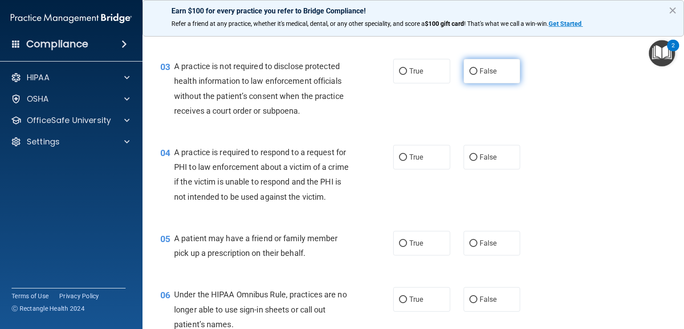
click at [495, 76] on label "False" at bounding box center [492, 71] width 57 height 24
click at [477, 75] on input "False" at bounding box center [473, 71] width 8 height 7
radio input "true"
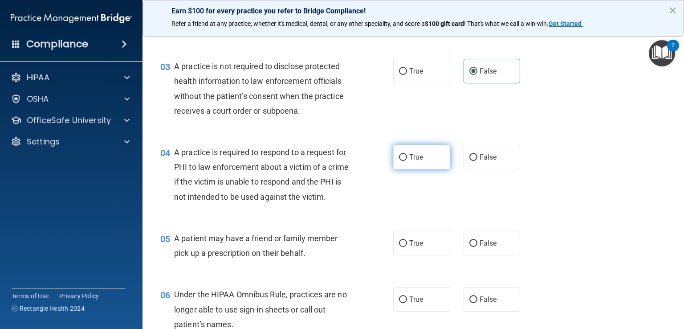
click at [426, 155] on label "True" at bounding box center [421, 157] width 57 height 24
click at [407, 155] on input "True" at bounding box center [403, 157] width 8 height 7
radio input "true"
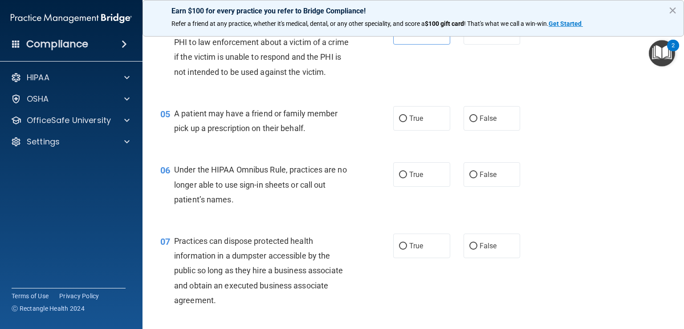
scroll to position [312, 0]
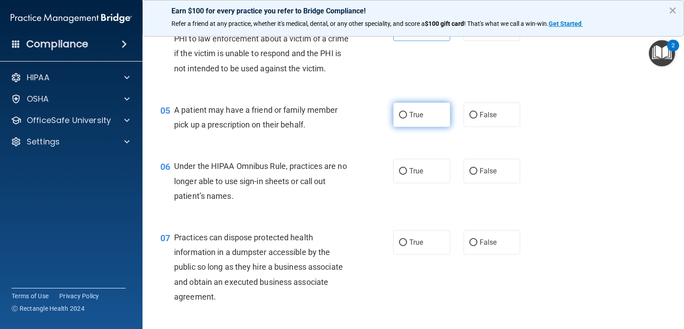
click at [435, 127] on label "True" at bounding box center [421, 114] width 57 height 24
click at [407, 118] on input "True" at bounding box center [403, 115] width 8 height 7
radio input "true"
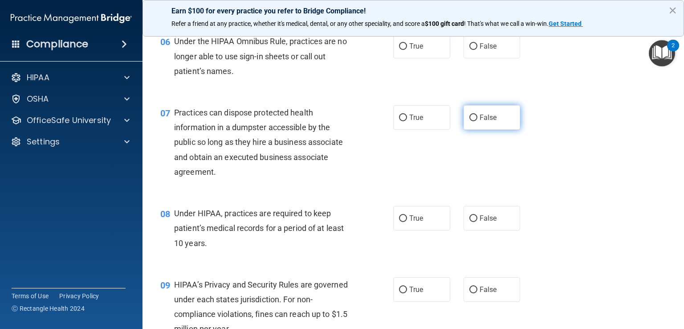
scroll to position [408, 0]
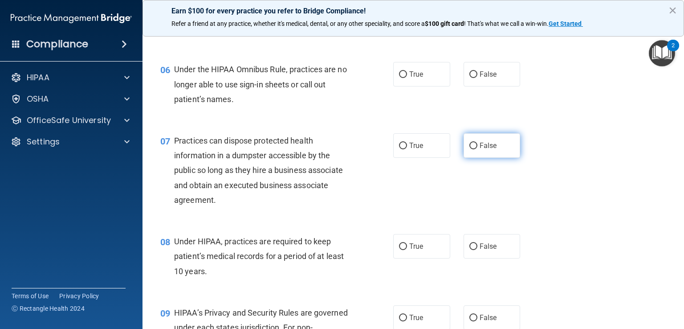
click at [499, 85] on label "False" at bounding box center [492, 74] width 57 height 24
click at [477, 78] on input "False" at bounding box center [473, 74] width 8 height 7
radio input "true"
click at [491, 150] on span "False" at bounding box center [488, 145] width 17 height 8
click at [477, 149] on input "False" at bounding box center [473, 146] width 8 height 7
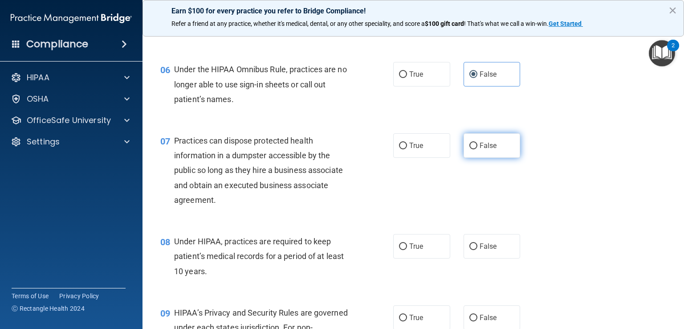
radio input "true"
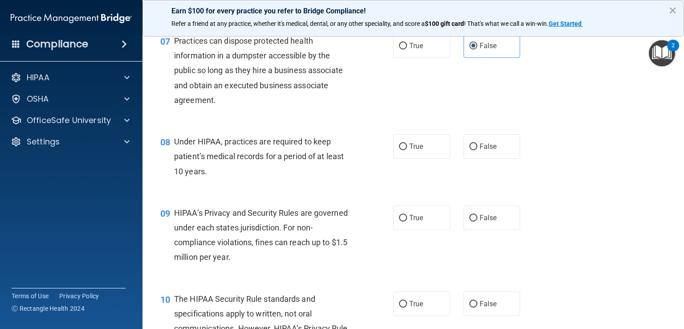
scroll to position [519, 0]
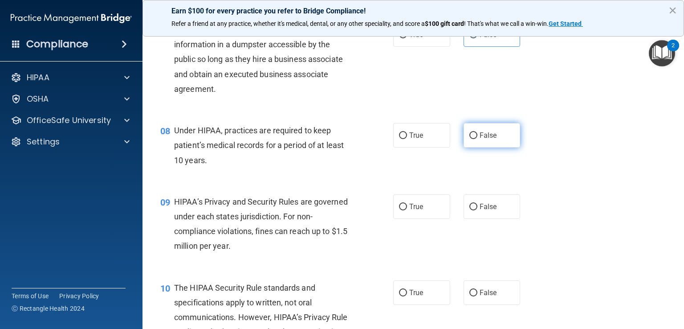
click at [490, 147] on label "False" at bounding box center [492, 135] width 57 height 24
click at [477, 139] on input "False" at bounding box center [473, 135] width 8 height 7
radio input "true"
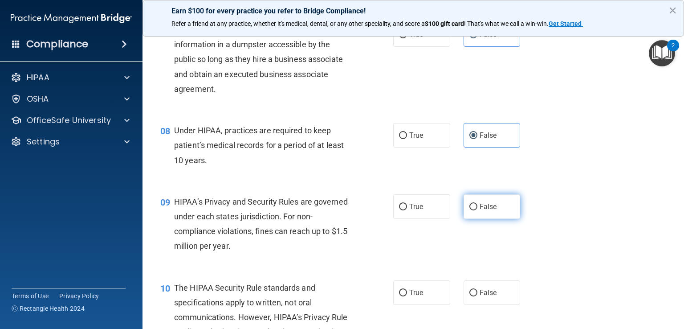
click at [485, 211] on span "False" at bounding box center [488, 206] width 17 height 8
click at [477, 210] on input "False" at bounding box center [473, 207] width 8 height 7
radio input "true"
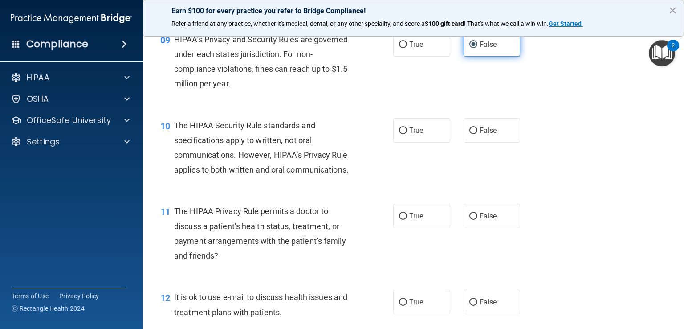
scroll to position [686, 0]
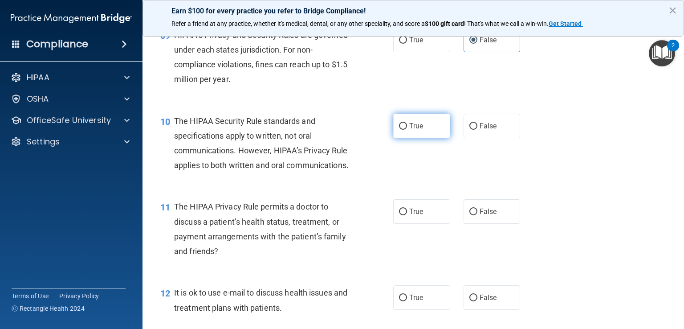
click at [423, 138] on label "True" at bounding box center [421, 126] width 57 height 24
click at [407, 130] on input "True" at bounding box center [403, 126] width 8 height 7
radio input "true"
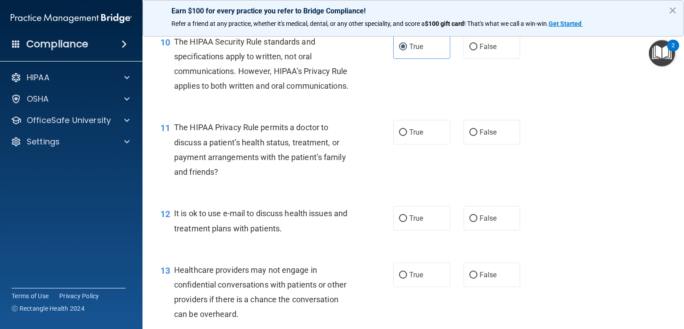
scroll to position [769, 0]
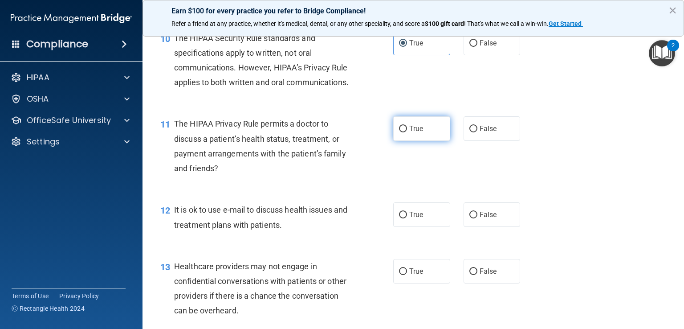
click at [429, 141] on label "True" at bounding box center [421, 128] width 57 height 24
click at [407, 132] on input "True" at bounding box center [403, 129] width 8 height 7
radio input "true"
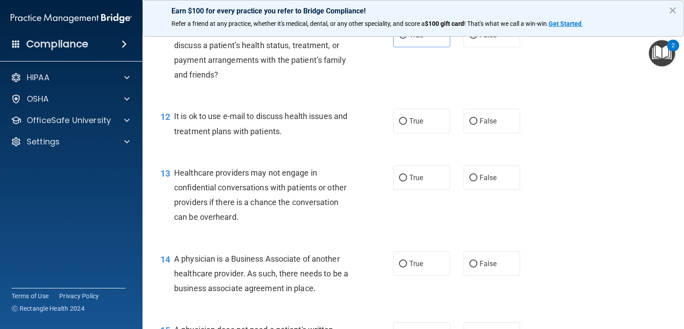
scroll to position [862, 0]
click at [424, 133] on label "True" at bounding box center [421, 121] width 57 height 24
click at [407, 125] on input "True" at bounding box center [403, 121] width 8 height 7
radio input "true"
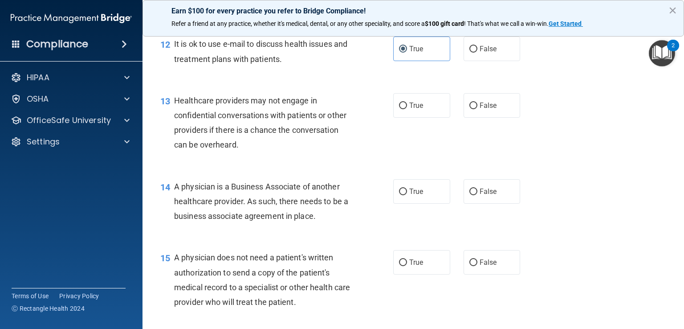
scroll to position [935, 0]
click at [499, 117] on label "False" at bounding box center [492, 104] width 57 height 24
click at [477, 108] on input "False" at bounding box center [473, 105] width 8 height 7
radio input "true"
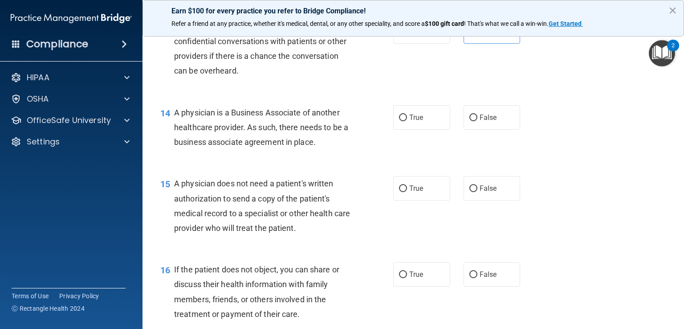
scroll to position [1018, 0]
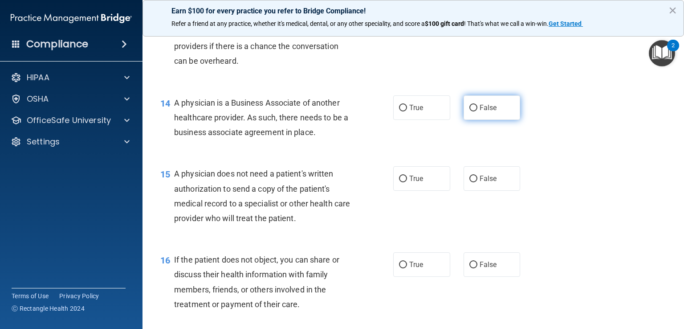
click at [498, 120] on label "False" at bounding box center [492, 107] width 57 height 24
click at [477, 111] on input "False" at bounding box center [473, 108] width 8 height 7
radio input "true"
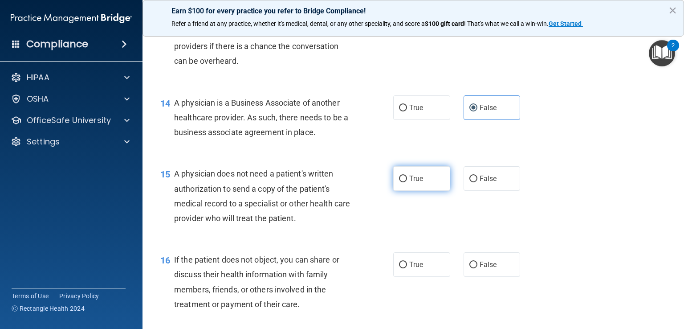
click at [428, 191] on label "True" at bounding box center [421, 178] width 57 height 24
click at [407, 182] on input "True" at bounding box center [403, 178] width 8 height 7
radio input "true"
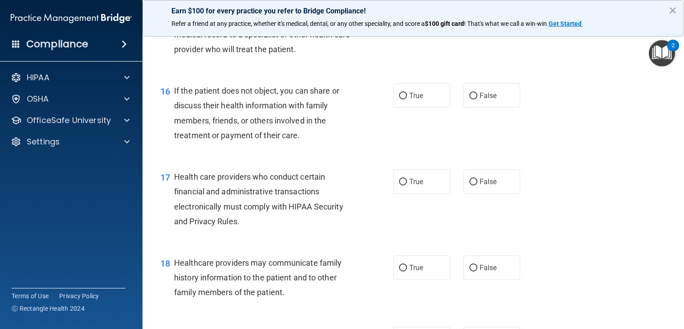
scroll to position [1188, 0]
click at [424, 106] on label "True" at bounding box center [421, 94] width 57 height 24
click at [407, 98] on input "True" at bounding box center [403, 94] width 8 height 7
radio input "true"
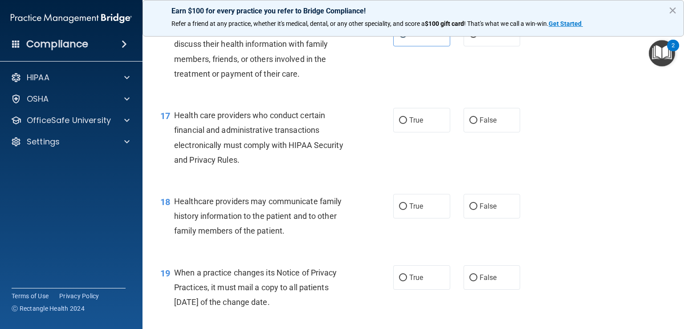
scroll to position [1254, 0]
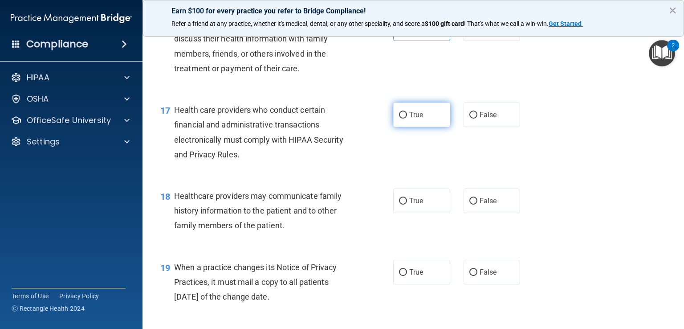
click at [415, 127] on label "True" at bounding box center [421, 114] width 57 height 24
click at [407, 118] on input "True" at bounding box center [403, 115] width 8 height 7
radio input "true"
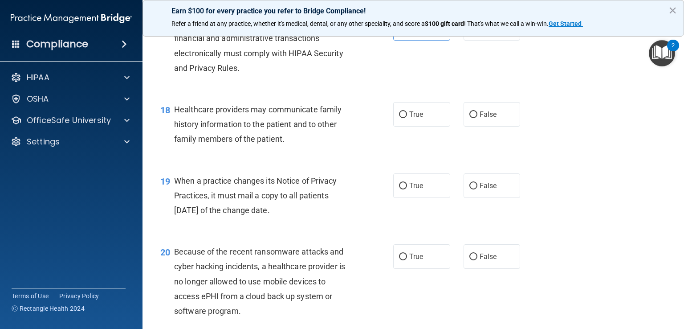
scroll to position [1344, 0]
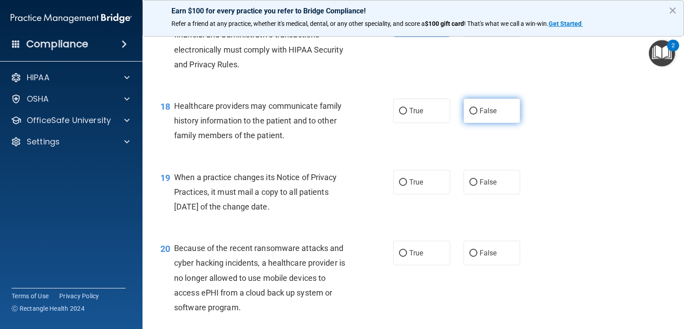
click at [502, 123] on label "False" at bounding box center [492, 110] width 57 height 24
click at [477, 114] on input "False" at bounding box center [473, 111] width 8 height 7
radio input "true"
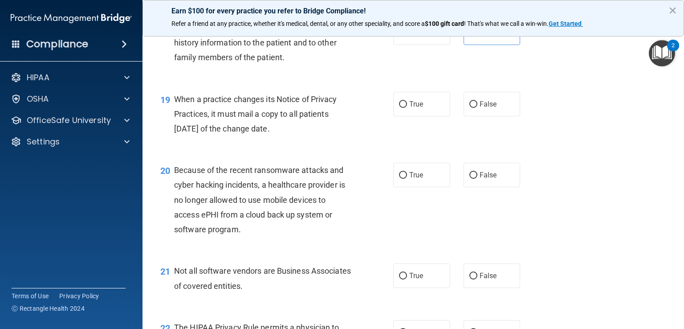
scroll to position [1427, 0]
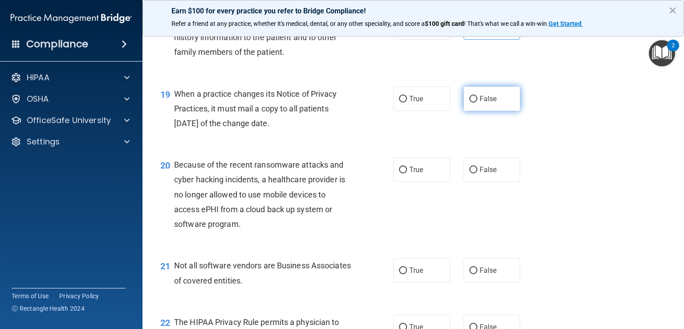
click at [494, 111] on label "False" at bounding box center [492, 98] width 57 height 24
click at [477, 102] on input "False" at bounding box center [473, 99] width 8 height 7
radio input "true"
click at [493, 182] on label "False" at bounding box center [492, 169] width 57 height 24
click at [477, 173] on input "False" at bounding box center [473, 170] width 8 height 7
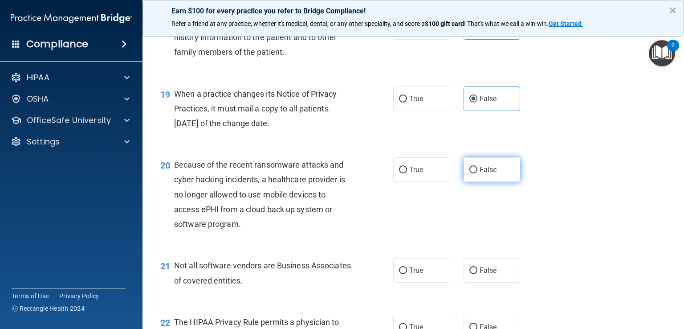
radio input "true"
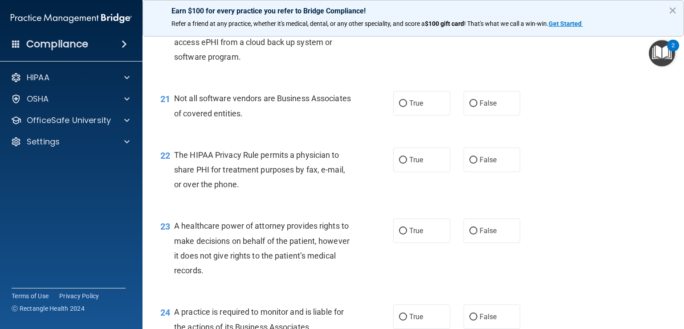
scroll to position [1597, 0]
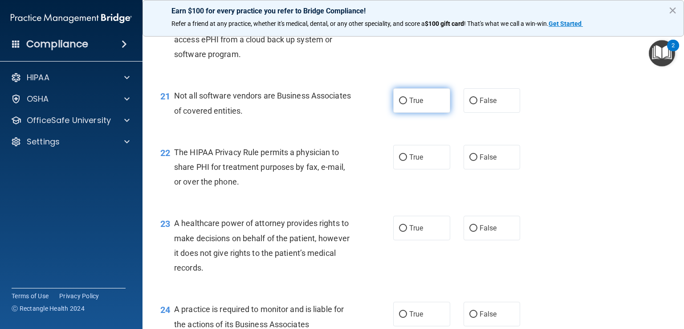
click at [431, 113] on label "True" at bounding box center [421, 100] width 57 height 24
click at [407, 104] on input "True" at bounding box center [403, 101] width 8 height 7
radio input "true"
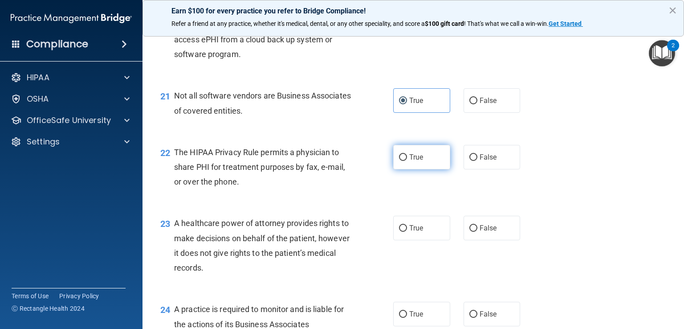
click at [435, 169] on label "True" at bounding box center [421, 157] width 57 height 24
click at [407, 161] on input "True" at bounding box center [403, 157] width 8 height 7
radio input "true"
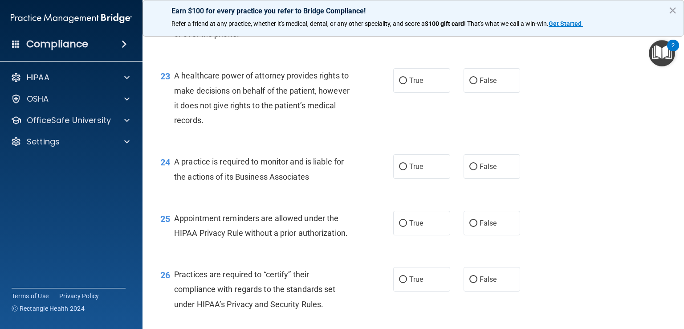
scroll to position [1746, 0]
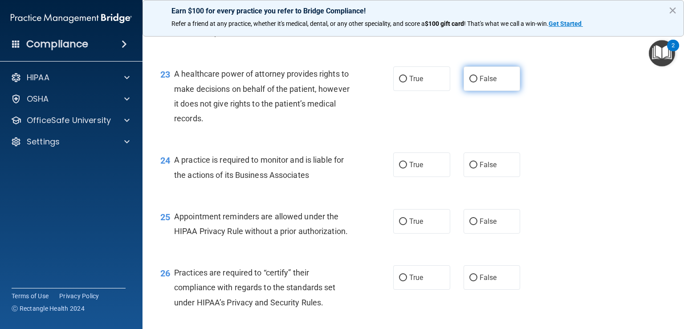
click at [508, 91] on label "False" at bounding box center [492, 78] width 57 height 24
click at [477, 82] on input "False" at bounding box center [473, 79] width 8 height 7
radio input "true"
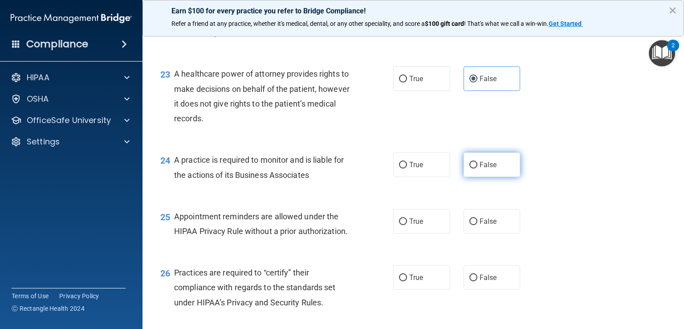
click at [499, 177] on label "False" at bounding box center [492, 164] width 57 height 24
click at [477, 168] on input "False" at bounding box center [473, 165] width 8 height 7
radio input "true"
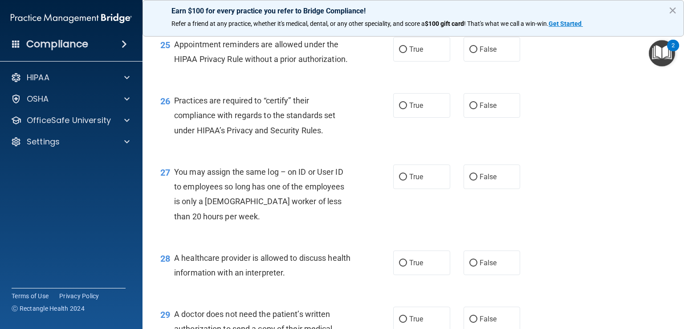
scroll to position [1919, 0]
click at [438, 61] on label "True" at bounding box center [421, 48] width 57 height 24
click at [407, 52] on input "True" at bounding box center [403, 48] width 8 height 7
radio input "true"
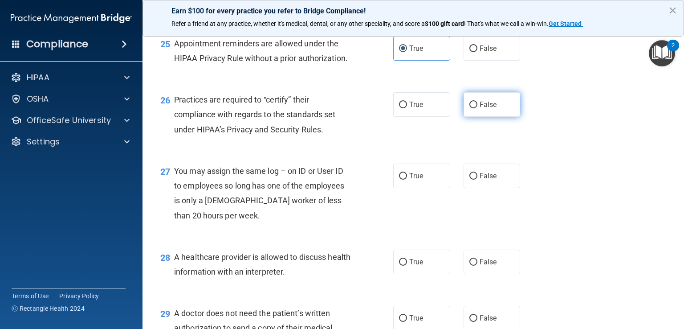
click at [492, 117] on label "False" at bounding box center [492, 104] width 57 height 24
click at [477, 108] on input "False" at bounding box center [473, 105] width 8 height 7
radio input "true"
click at [496, 188] on label "False" at bounding box center [492, 175] width 57 height 24
click at [477, 180] on input "False" at bounding box center [473, 176] width 8 height 7
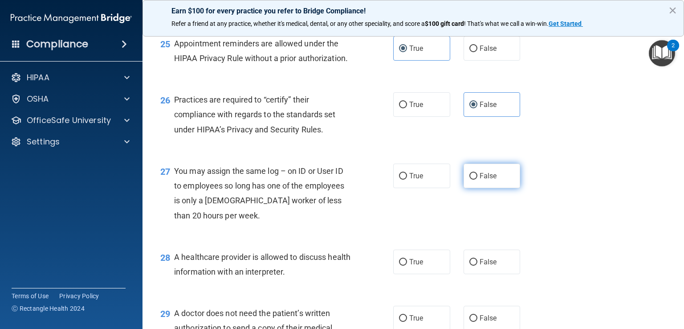
radio input "true"
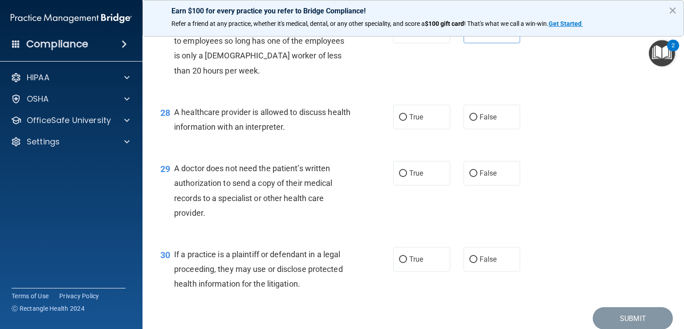
scroll to position [2065, 0]
click at [430, 128] on label "True" at bounding box center [421, 116] width 57 height 24
click at [407, 120] on input "True" at bounding box center [403, 116] width 8 height 7
radio input "true"
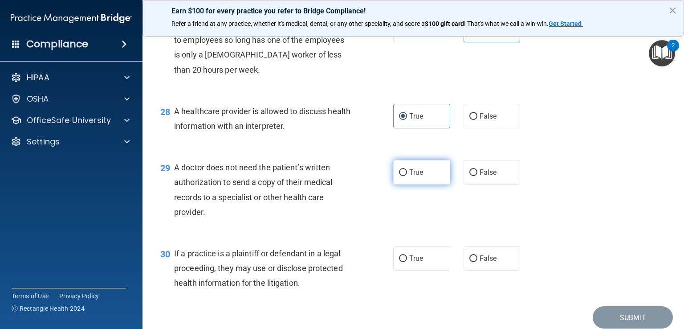
click at [417, 176] on span "True" at bounding box center [416, 172] width 14 height 8
click at [407, 176] on input "True" at bounding box center [403, 172] width 8 height 7
radio input "true"
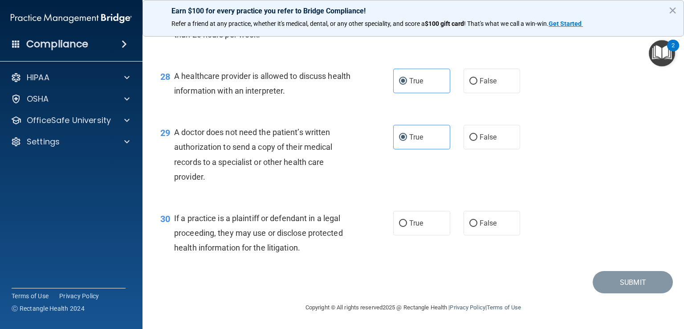
scroll to position [2130, 0]
click at [429, 220] on label "True" at bounding box center [421, 223] width 57 height 24
click at [407, 220] on input "True" at bounding box center [403, 223] width 8 height 7
radio input "true"
click at [620, 281] on button "Submit" at bounding box center [633, 282] width 80 height 23
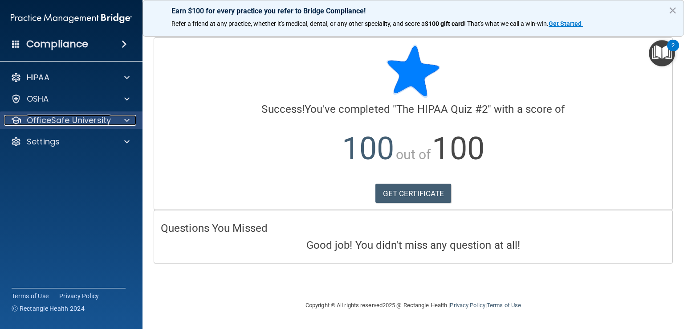
click at [128, 118] on span at bounding box center [126, 120] width 5 height 11
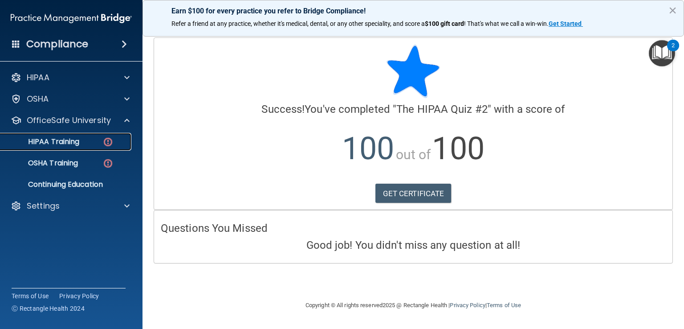
click at [62, 143] on p "HIPAA Training" at bounding box center [42, 141] width 73 height 9
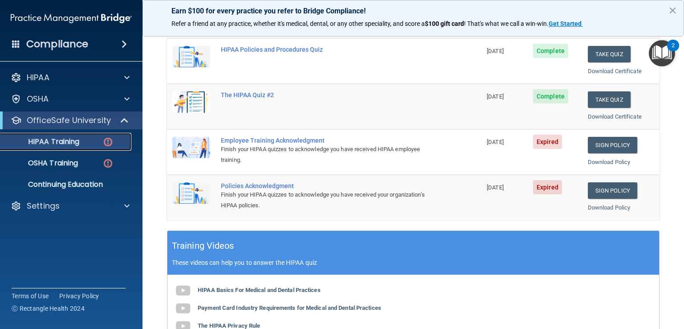
scroll to position [166, 0]
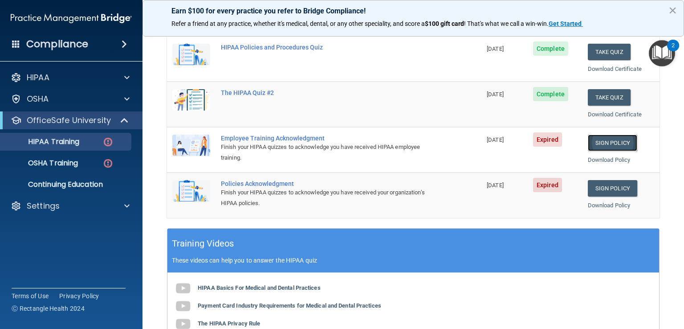
click at [603, 144] on link "Sign Policy" at bounding box center [612, 143] width 49 height 16
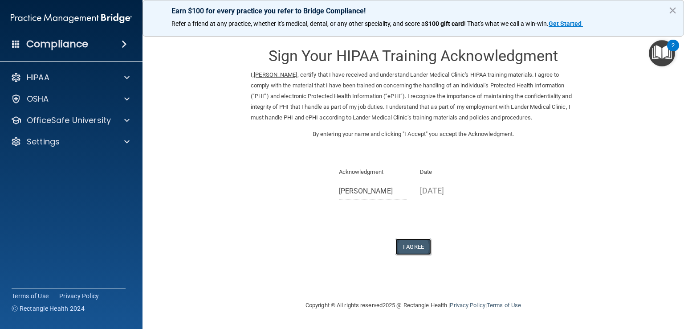
click at [418, 246] on button "I Agree" at bounding box center [414, 246] width 36 height 16
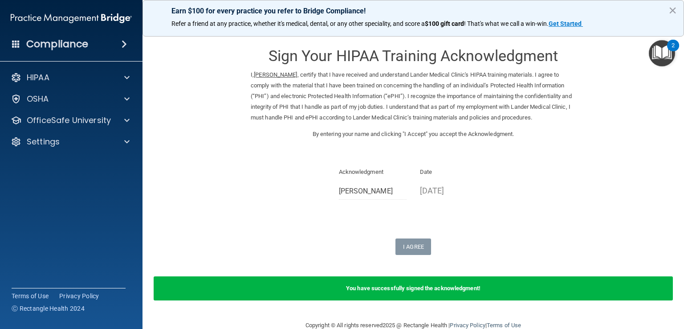
scroll to position [18, 0]
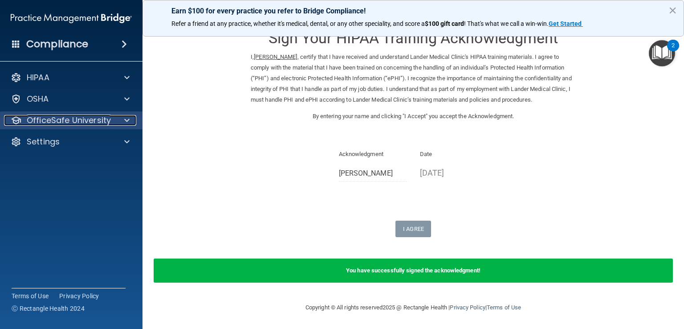
click at [123, 118] on div at bounding box center [125, 120] width 22 height 11
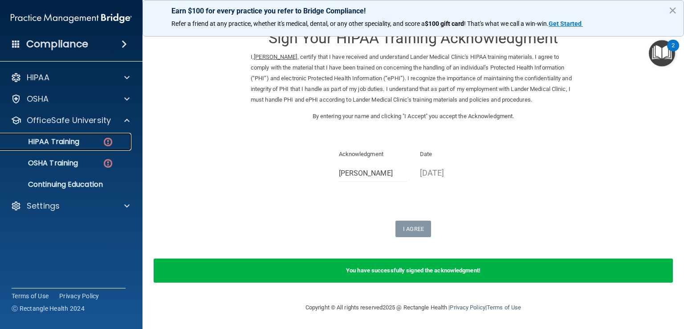
click at [71, 141] on p "HIPAA Training" at bounding box center [42, 141] width 73 height 9
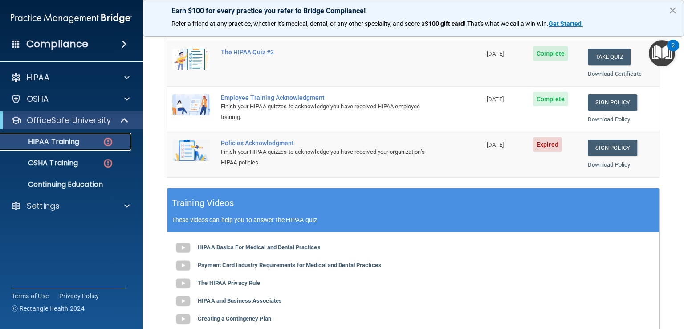
scroll to position [208, 0]
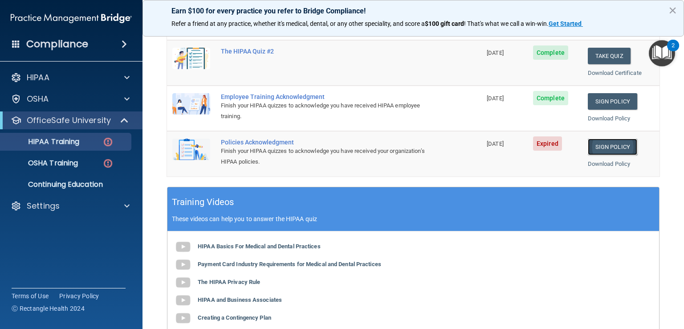
click at [603, 143] on link "Sign Policy" at bounding box center [612, 147] width 49 height 16
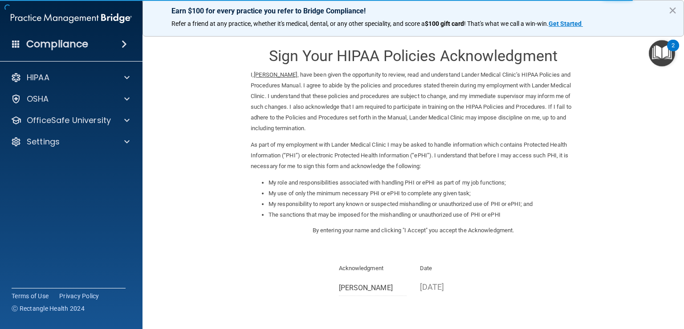
scroll to position [79, 0]
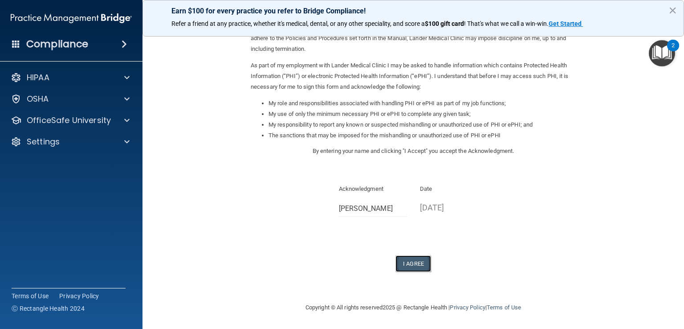
click at [411, 260] on button "I Agree" at bounding box center [414, 263] width 36 height 16
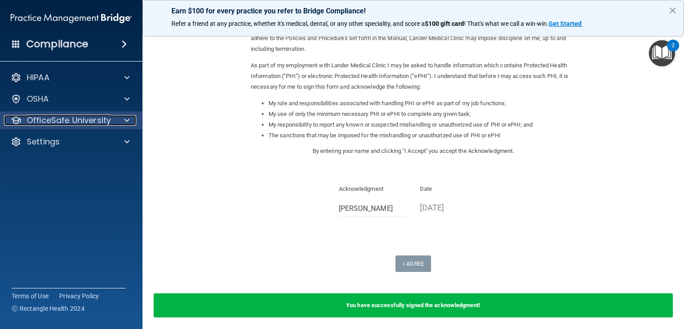
click at [124, 120] on span at bounding box center [126, 120] width 5 height 11
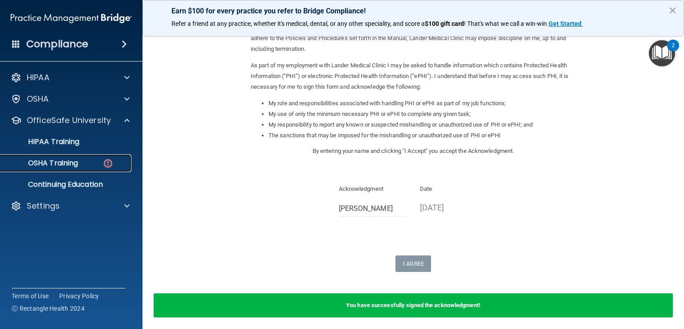
click at [88, 161] on div "OSHA Training" at bounding box center [67, 163] width 122 height 9
